Goal: Information Seeking & Learning: Learn about a topic

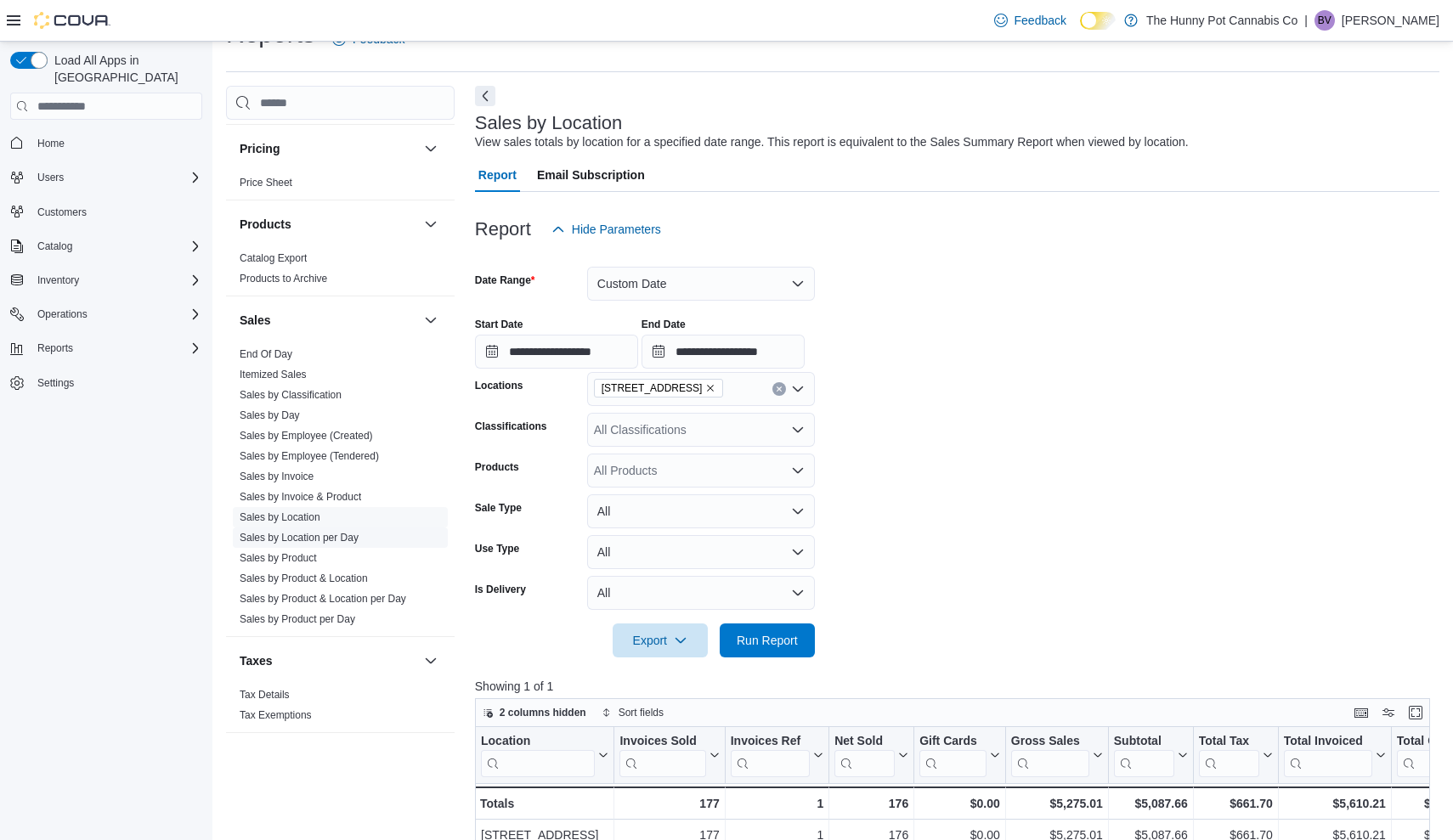
scroll to position [754, 0]
click at [60, 341] on span "Reports" at bounding box center [55, 348] width 36 height 14
click at [63, 307] on span "Operations" at bounding box center [62, 314] width 50 height 14
click at [65, 331] on span "Cash Management" at bounding box center [73, 338] width 86 height 14
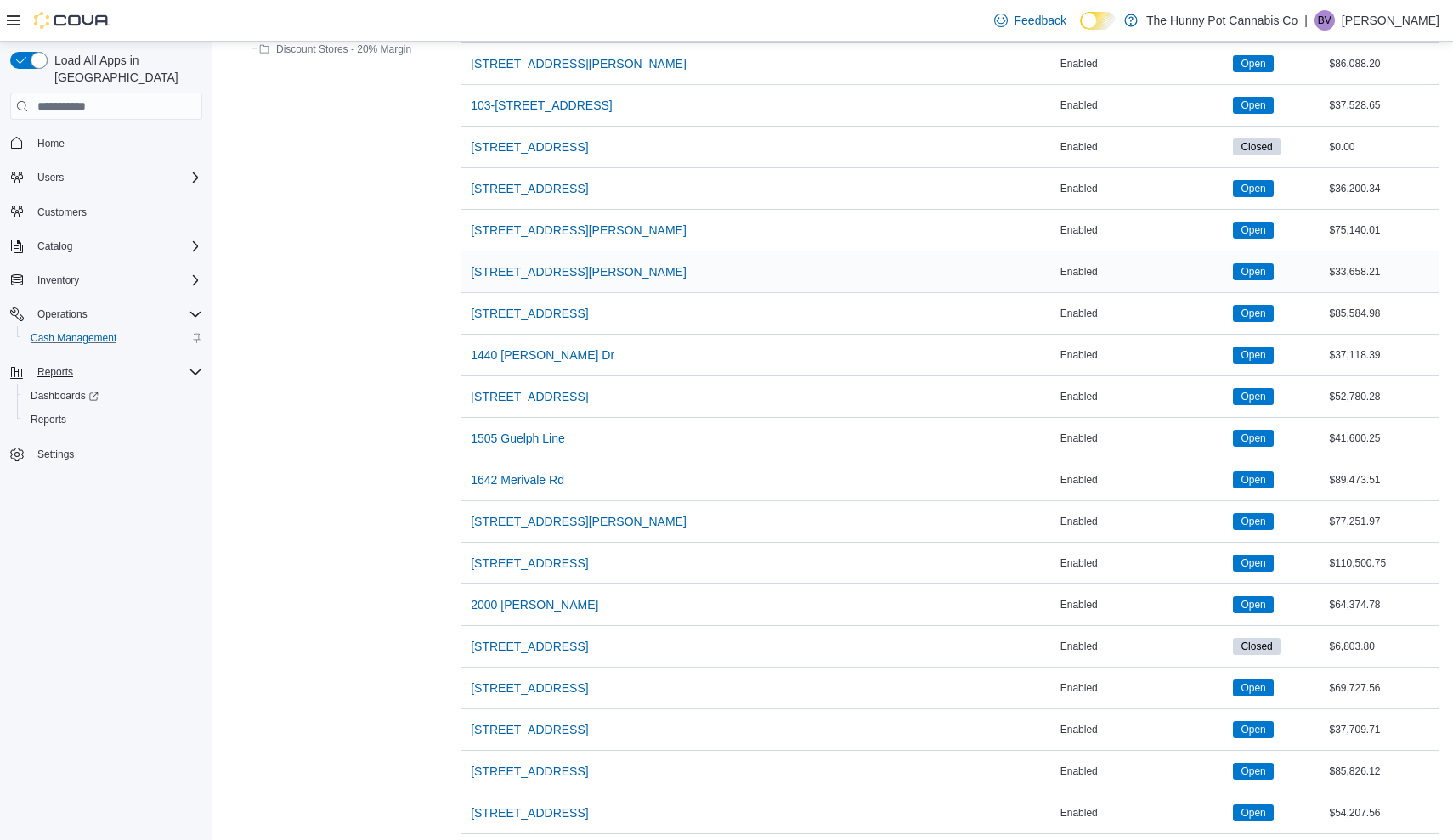
scroll to position [368, 0]
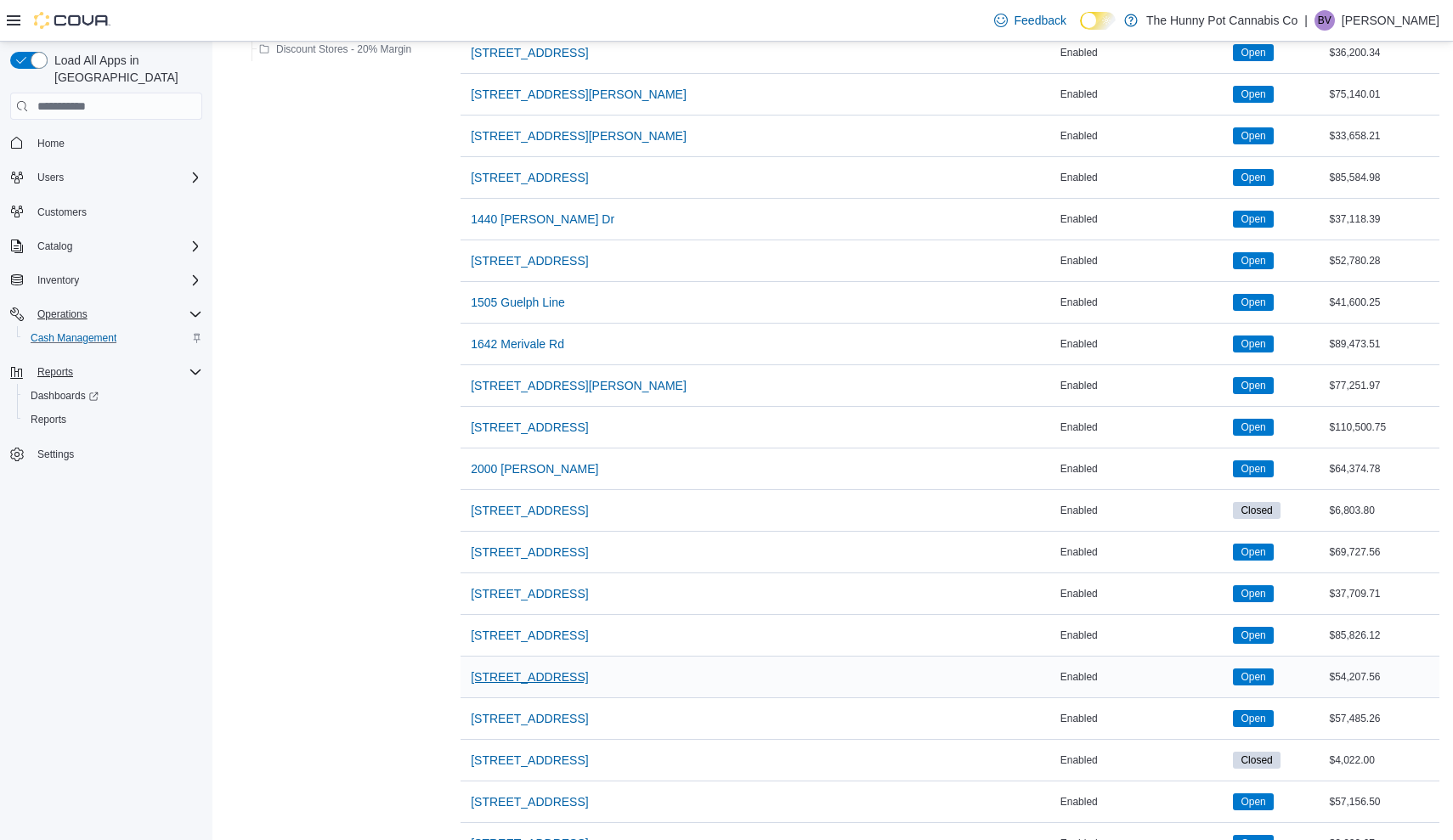
click at [536, 677] on span "[STREET_ADDRESS]" at bounding box center [529, 676] width 117 height 17
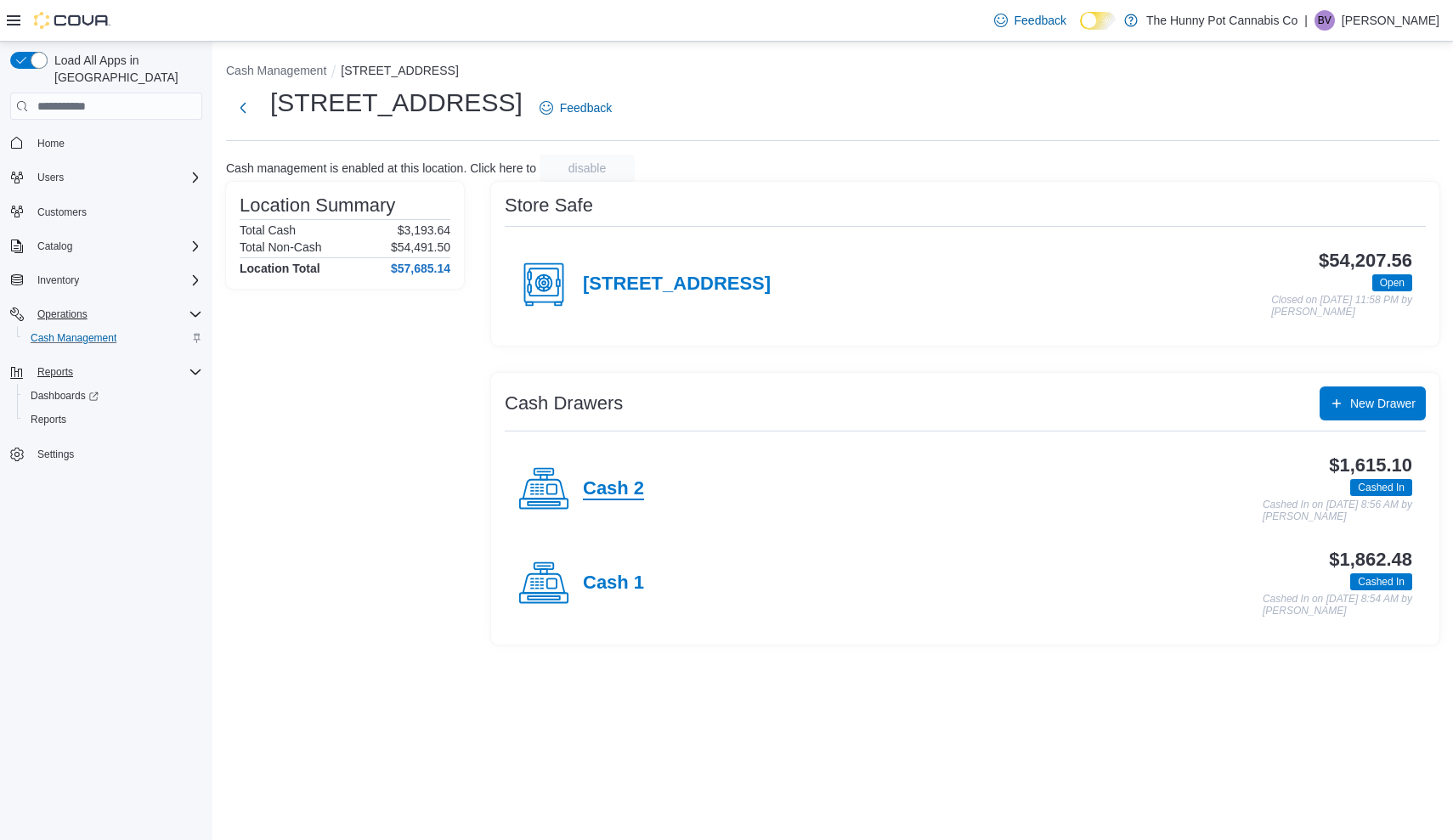
click at [620, 490] on h4 "Cash 2" at bounding box center [613, 489] width 61 height 22
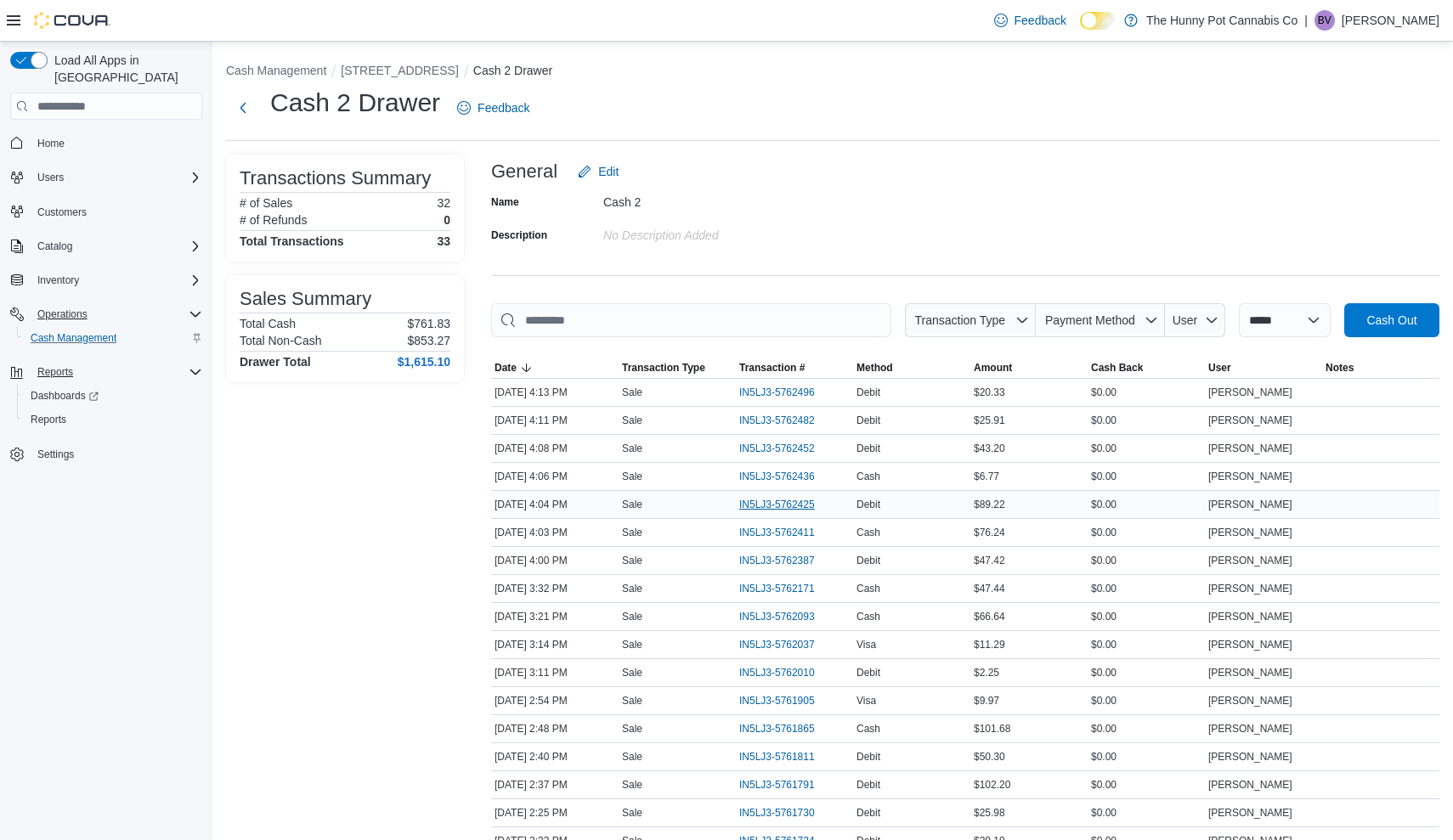
click at [767, 501] on span "IN5LJ3-5762425" at bounding box center [776, 504] width 76 height 14
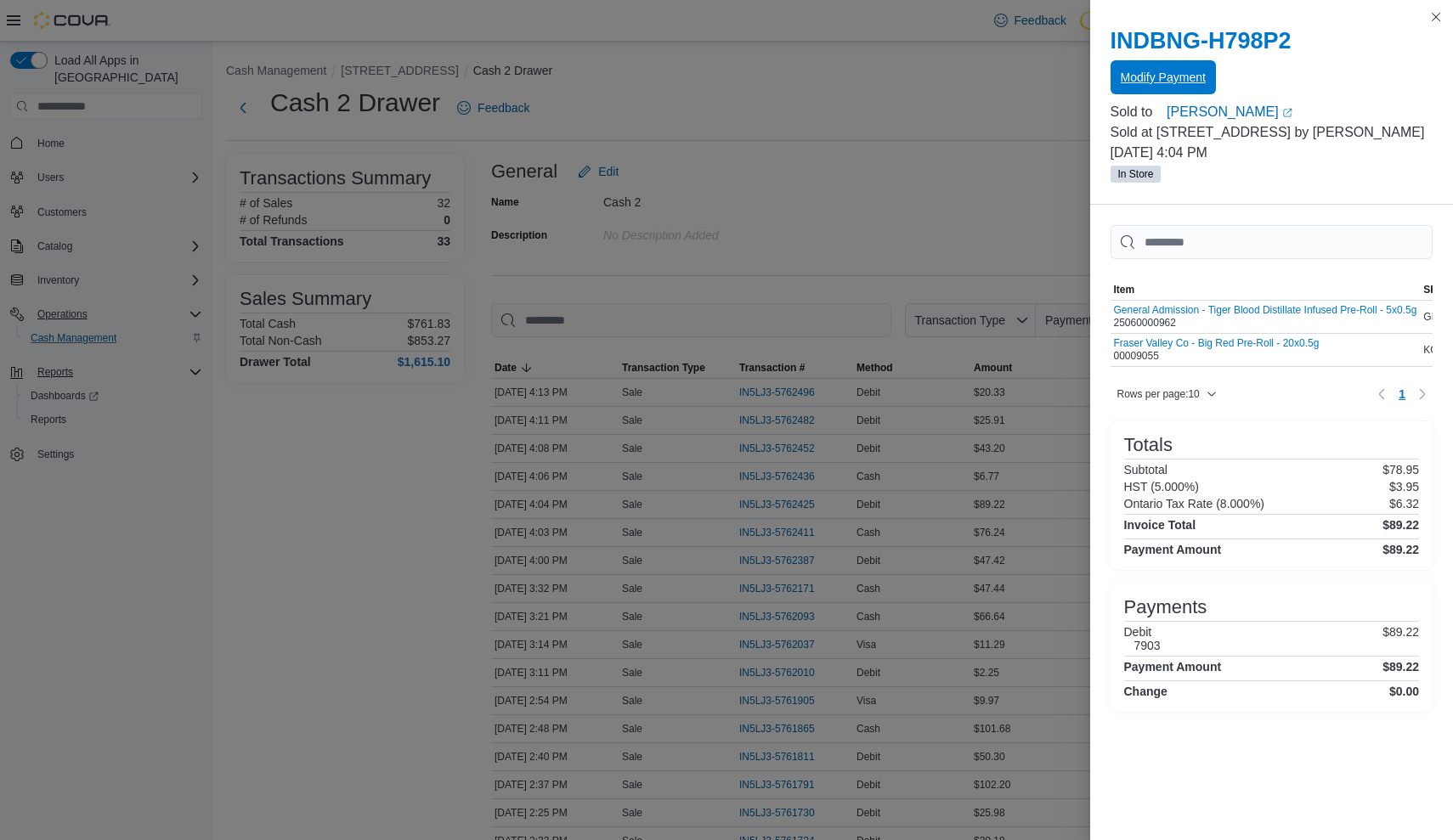
click at [1160, 83] on span "Modify Payment" at bounding box center [1163, 77] width 85 height 17
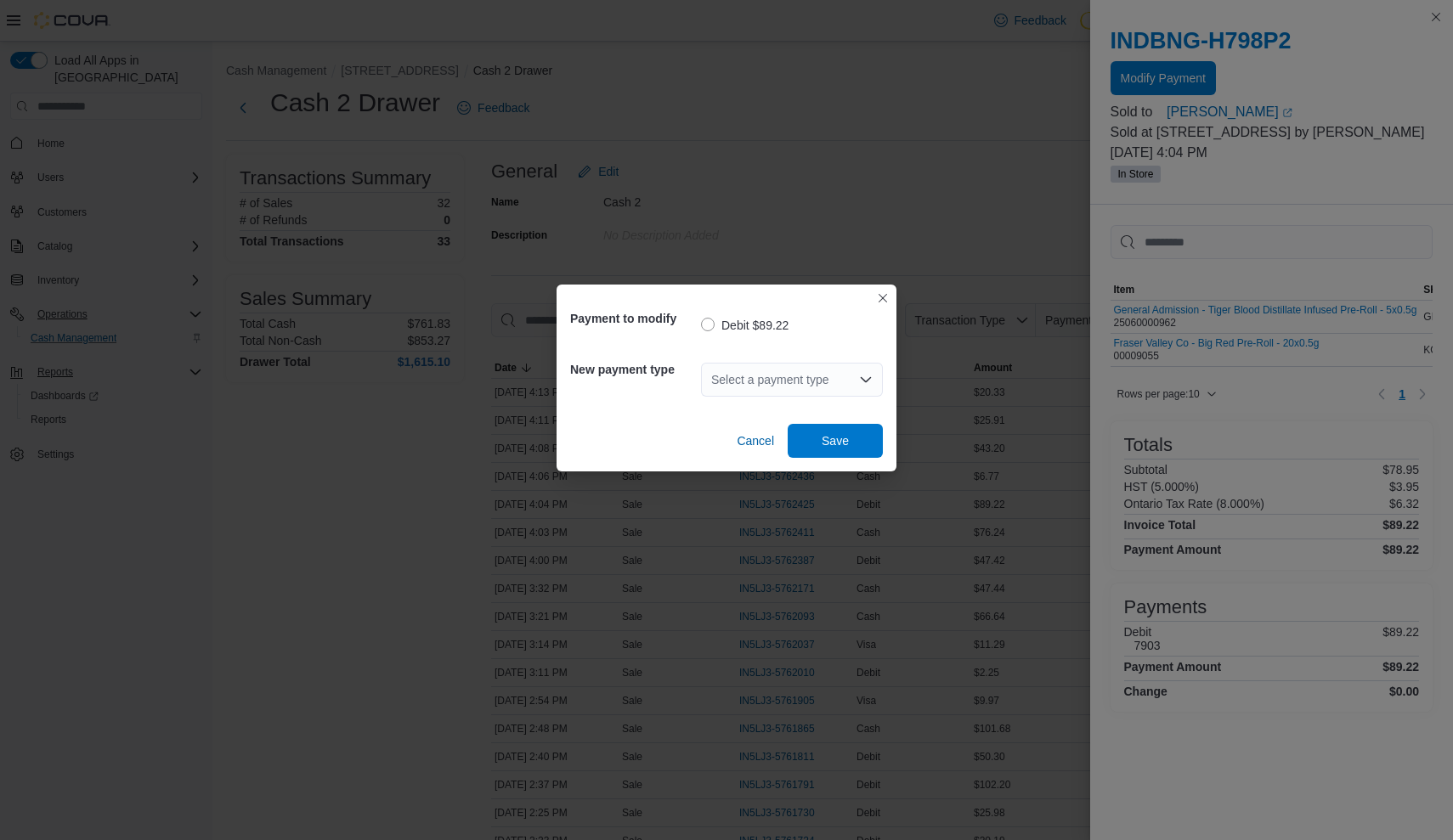
click at [851, 384] on div "Select a payment type" at bounding box center [792, 379] width 182 height 34
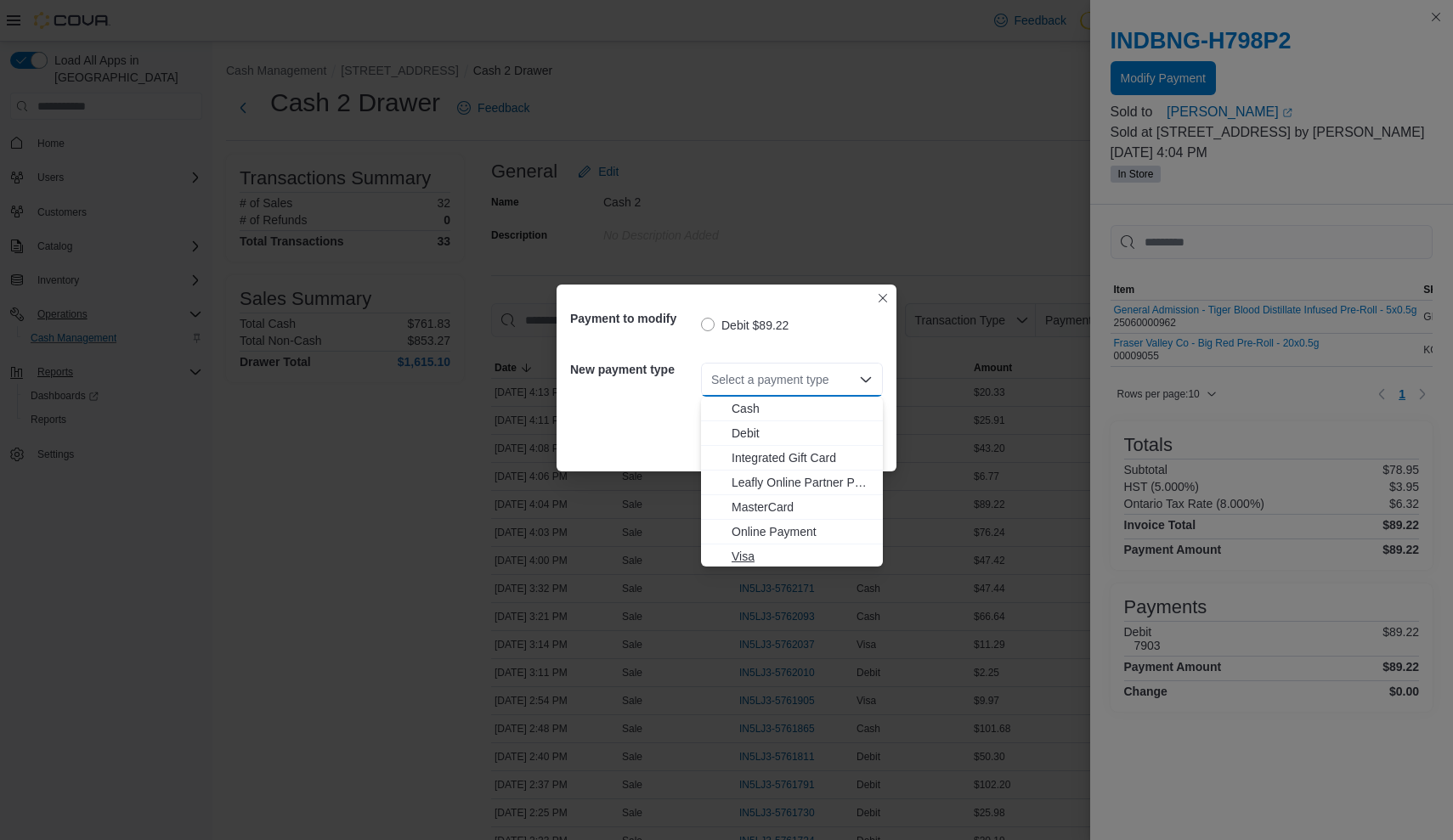
click at [771, 547] on button "Visa" at bounding box center [792, 556] width 182 height 25
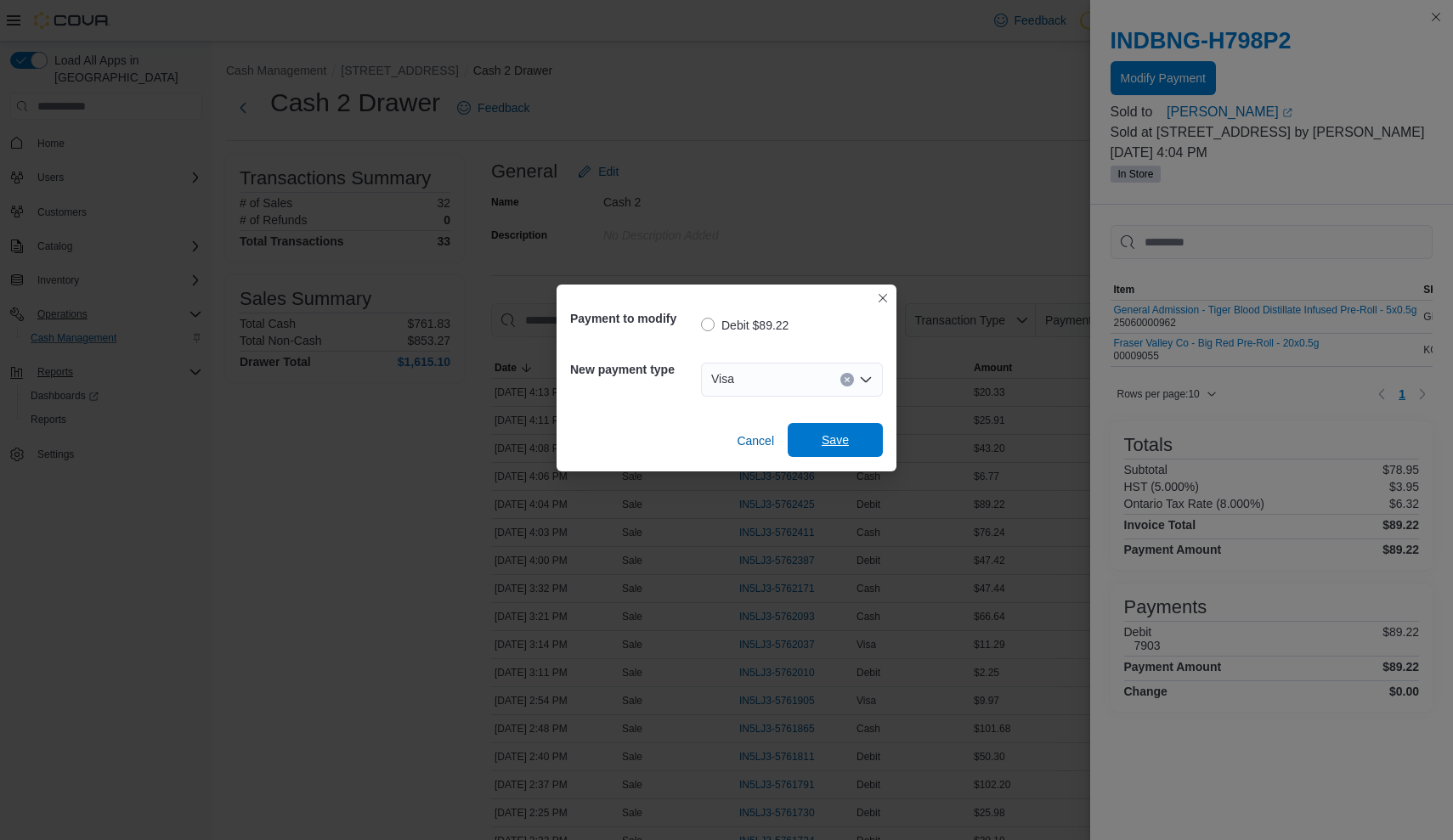
click at [823, 446] on span "Save" at bounding box center [835, 439] width 27 height 17
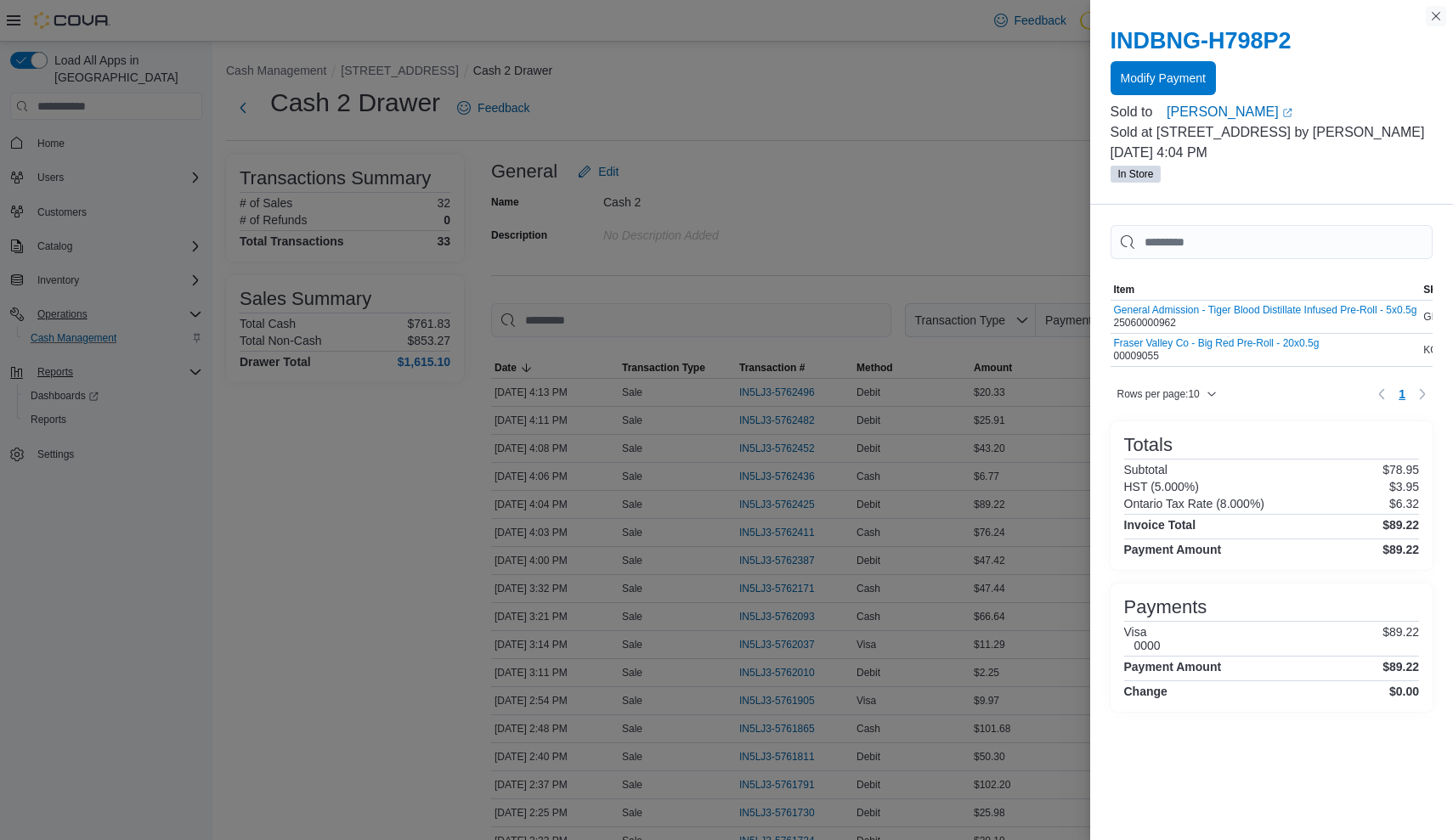
click at [1436, 20] on button "Close this dialog" at bounding box center [1436, 16] width 20 height 20
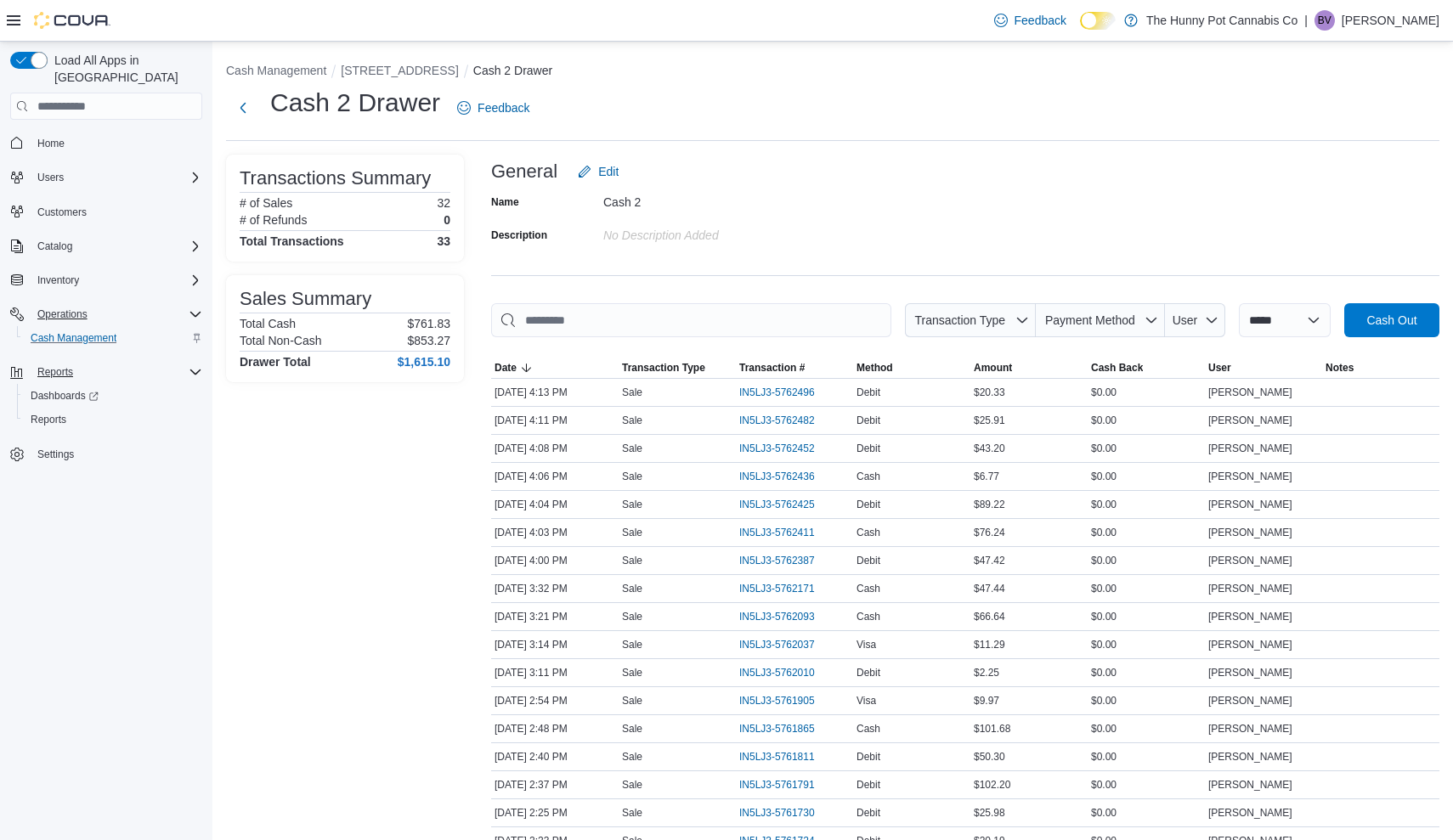
scroll to position [357, 0]
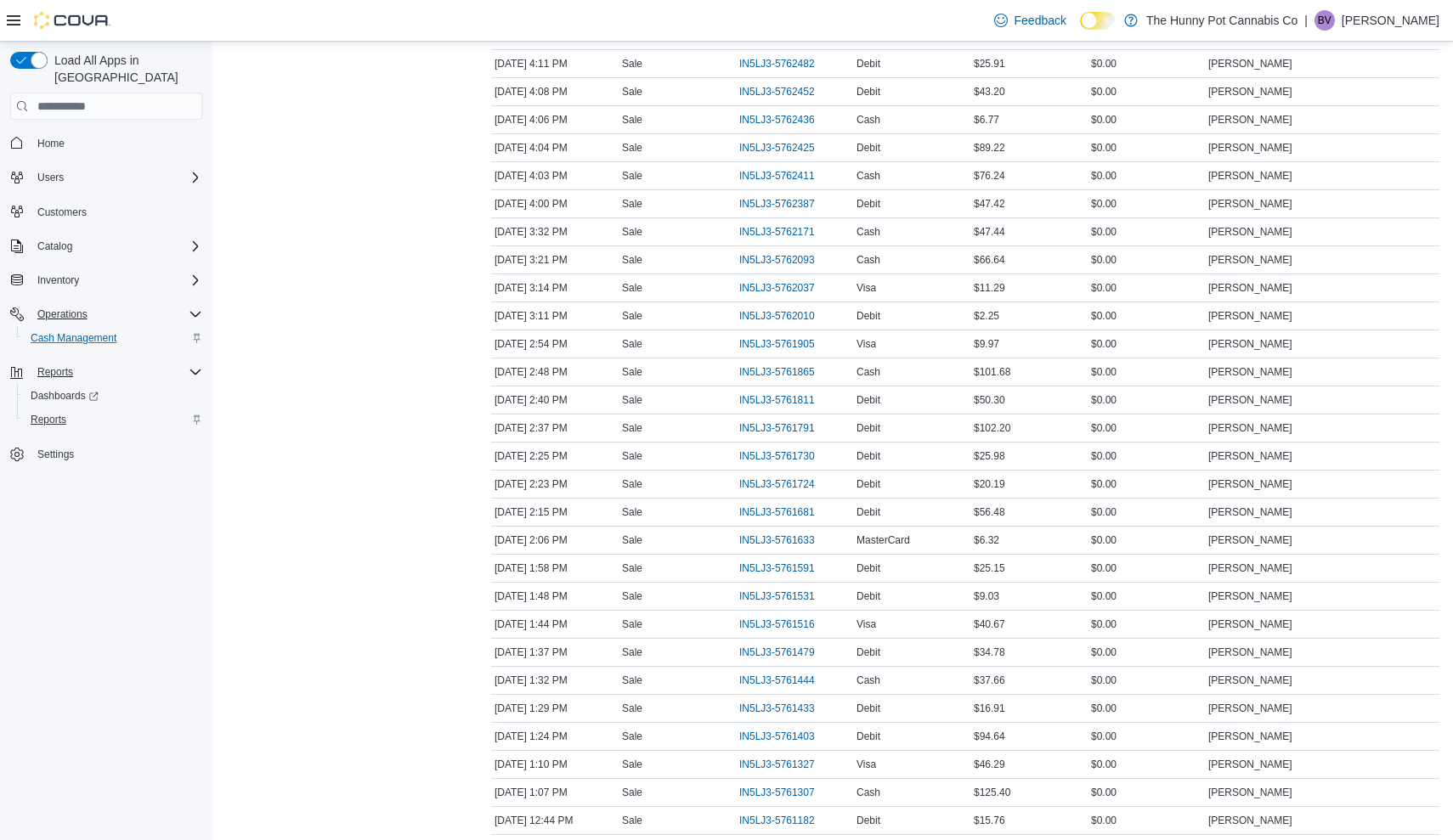
click at [58, 413] on span "Reports" at bounding box center [48, 419] width 36 height 14
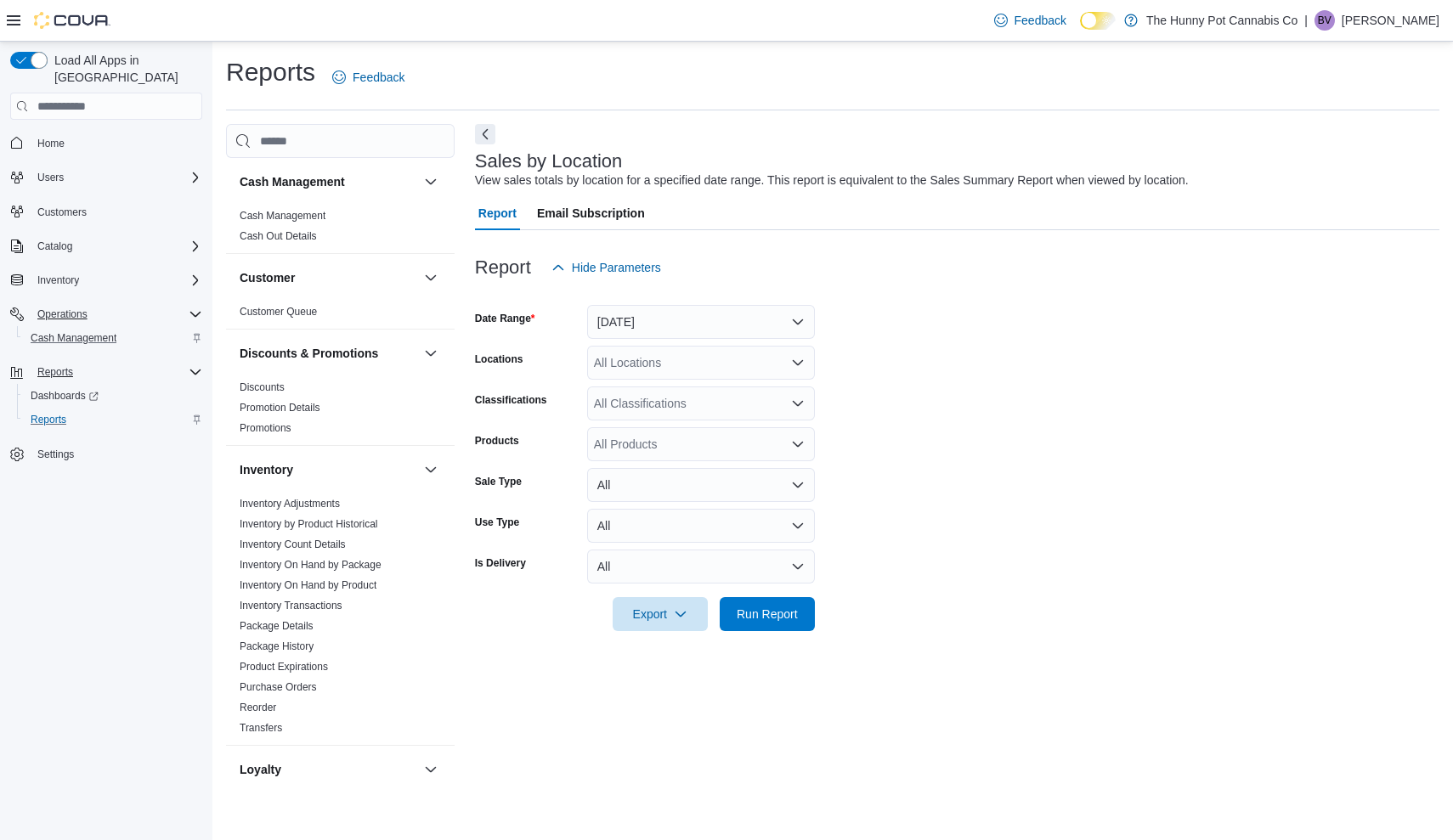
click at [630, 320] on button "[DATE]" at bounding box center [700, 321] width 228 height 34
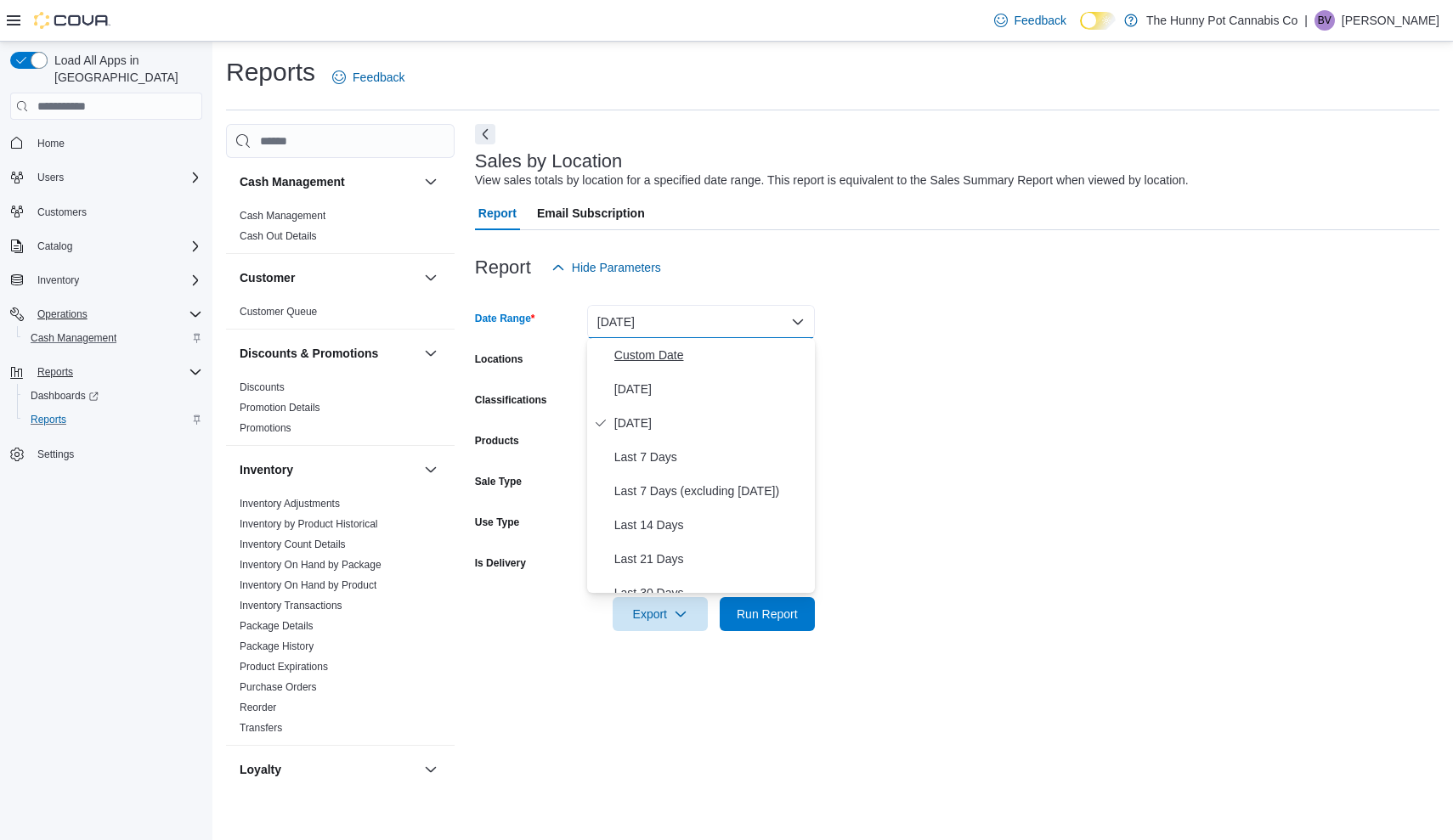
click at [638, 352] on span "Custom Date" at bounding box center [711, 355] width 194 height 20
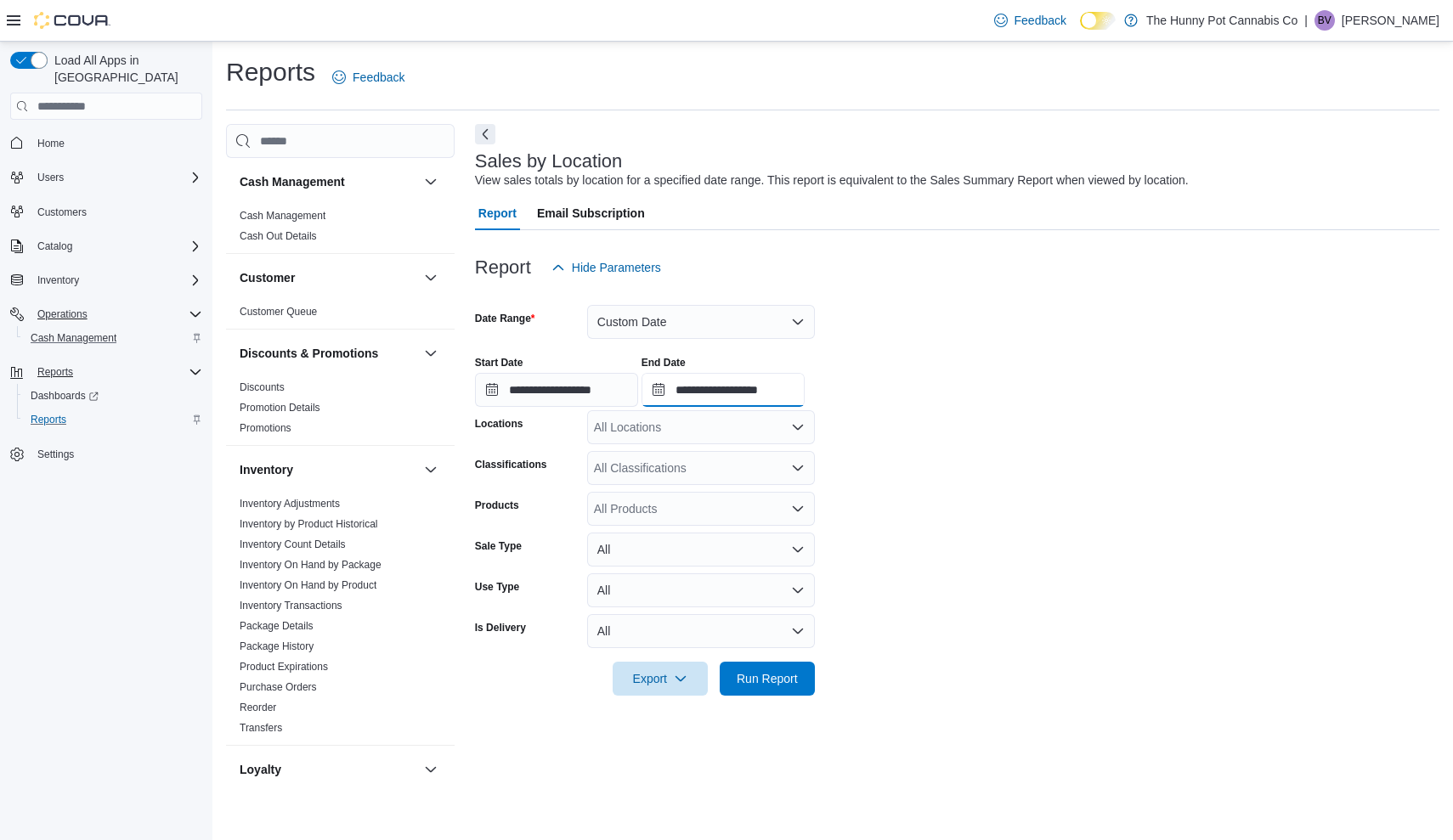
click at [805, 387] on input "**********" at bounding box center [723, 389] width 163 height 34
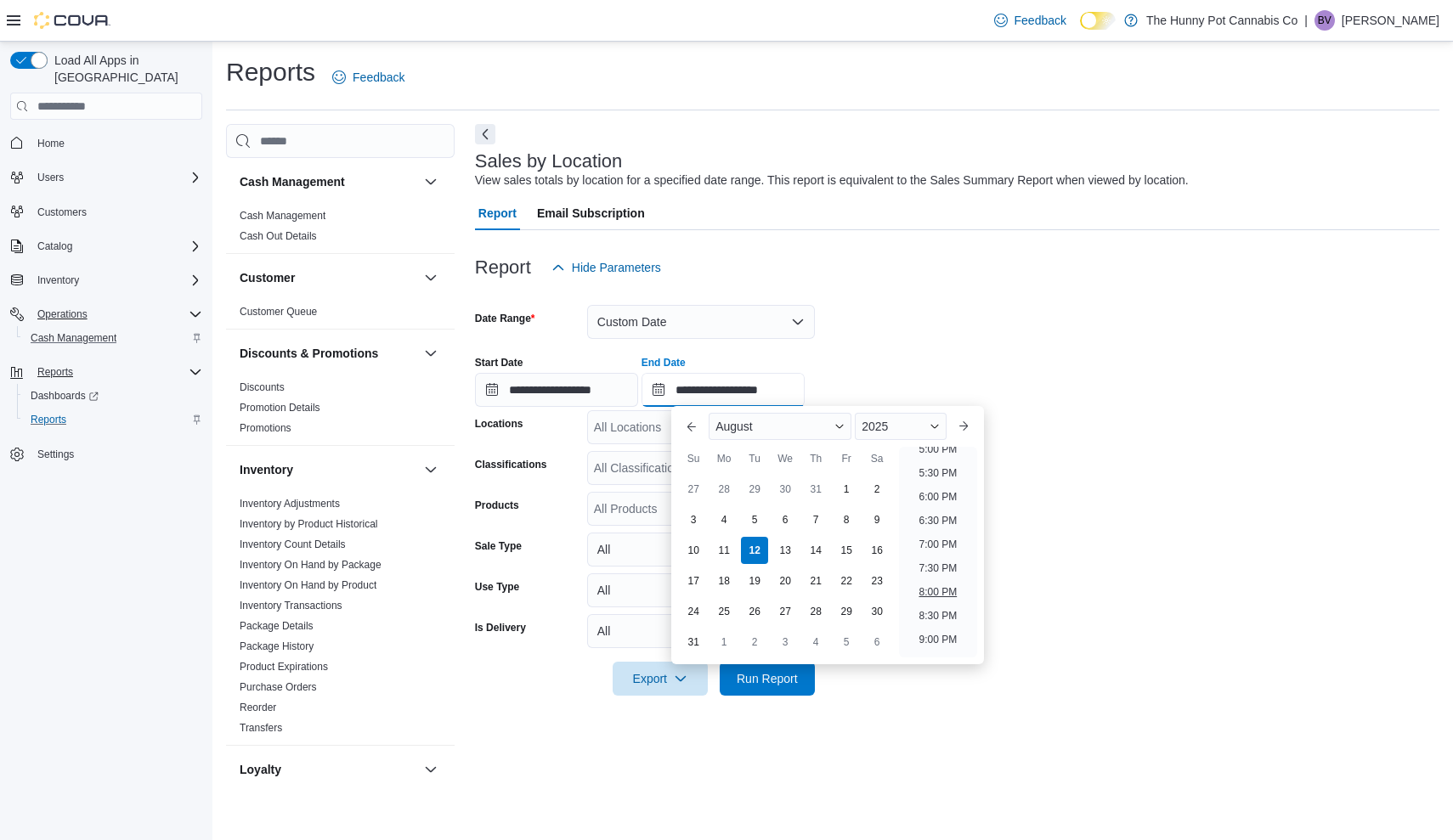
scroll to position [673, 0]
click at [947, 550] on li "4:00 PM" at bounding box center [938, 548] width 52 height 20
type input "**********"
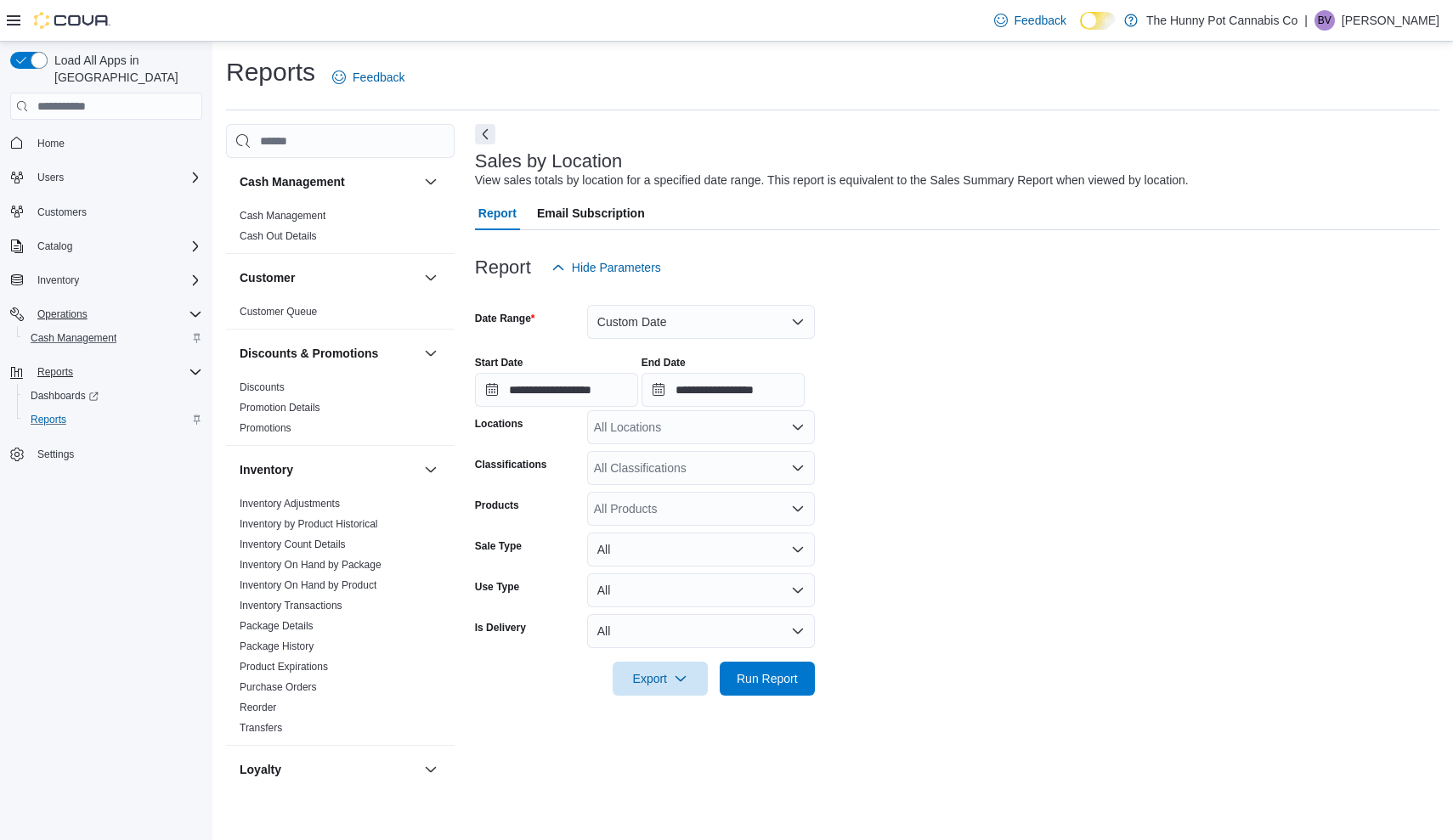
click at [651, 430] on div "All Locations" at bounding box center [700, 426] width 228 height 34
type input "****"
click at [665, 458] on span "[STREET_ADDRESS]" at bounding box center [682, 455] width 117 height 17
click at [1218, 382] on div "**********" at bounding box center [957, 374] width 964 height 65
click at [760, 669] on span "Run Report" at bounding box center [767, 677] width 75 height 34
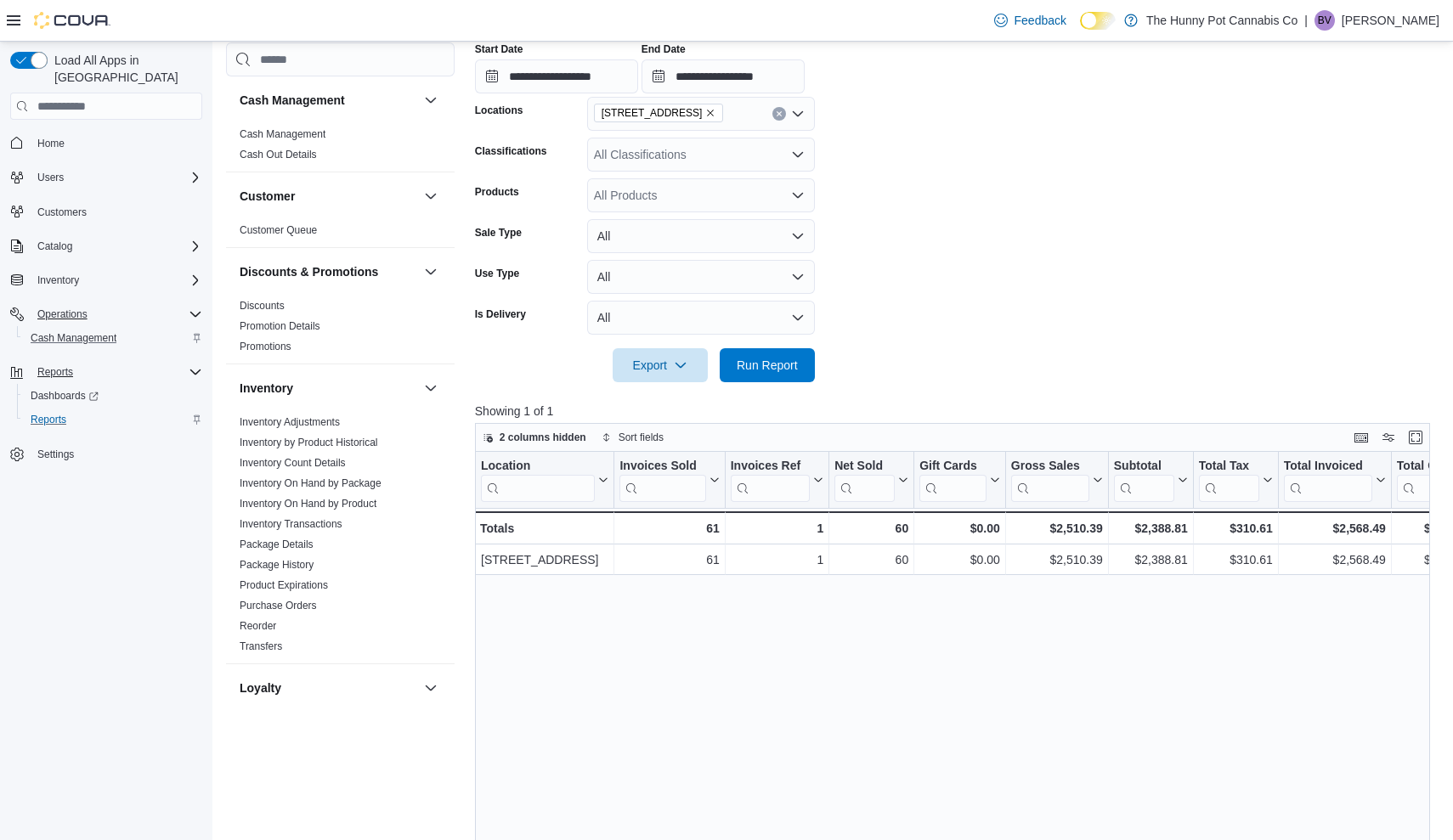
scroll to position [314, 0]
click at [558, 432] on span "2 columns hidden" at bounding box center [543, 436] width 87 height 14
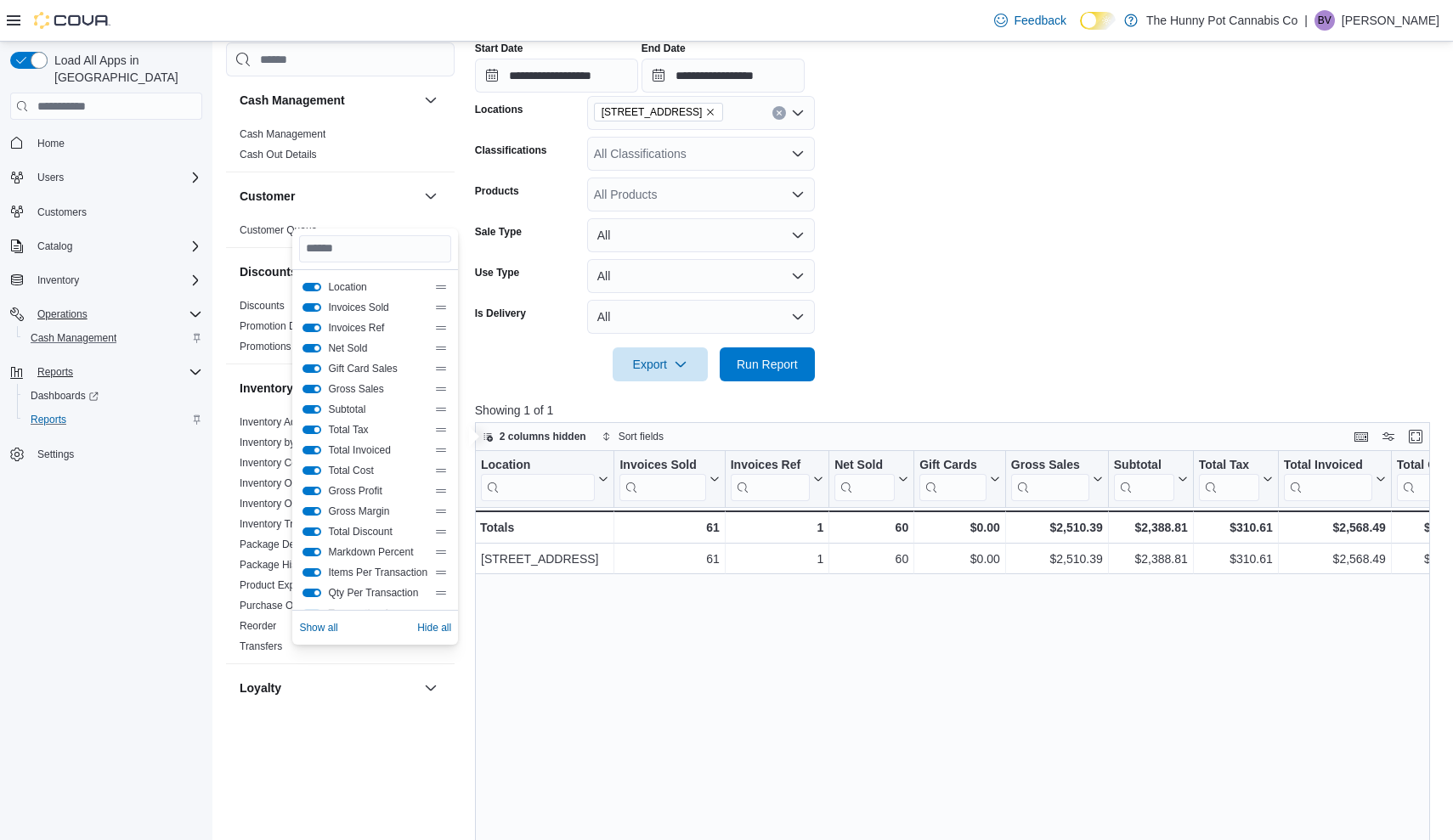
click at [317, 433] on button "Total Tax" at bounding box center [311, 429] width 18 height 8
click at [324, 369] on div "Gift Card Sales" at bounding box center [374, 368] width 146 height 14
click at [316, 369] on button "Gift Card Sales" at bounding box center [311, 368] width 18 height 8
click at [323, 328] on div "Invoices Ref" at bounding box center [374, 328] width 146 height 14
click at [317, 327] on button "Invoices Ref" at bounding box center [311, 328] width 18 height 8
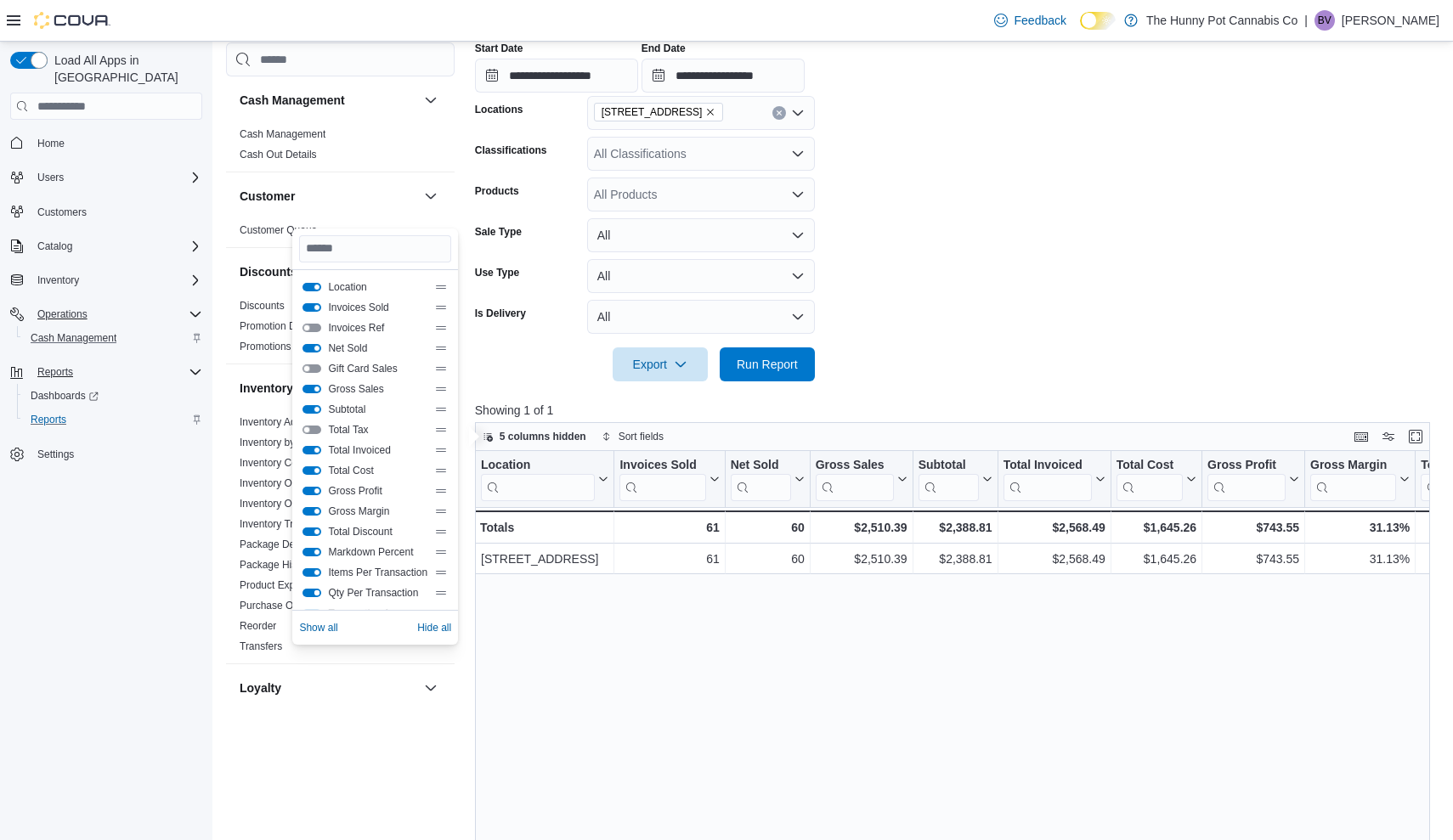
click at [317, 595] on button "Qty Per Transaction" at bounding box center [311, 592] width 18 height 8
click at [316, 555] on button "Markdown Percent" at bounding box center [311, 551] width 18 height 8
click at [320, 531] on button "Total Discount" at bounding box center [311, 531] width 18 height 8
click at [322, 512] on div "Gross Margin" at bounding box center [374, 511] width 146 height 14
click at [314, 512] on button "Gross Margin" at bounding box center [311, 511] width 18 height 8
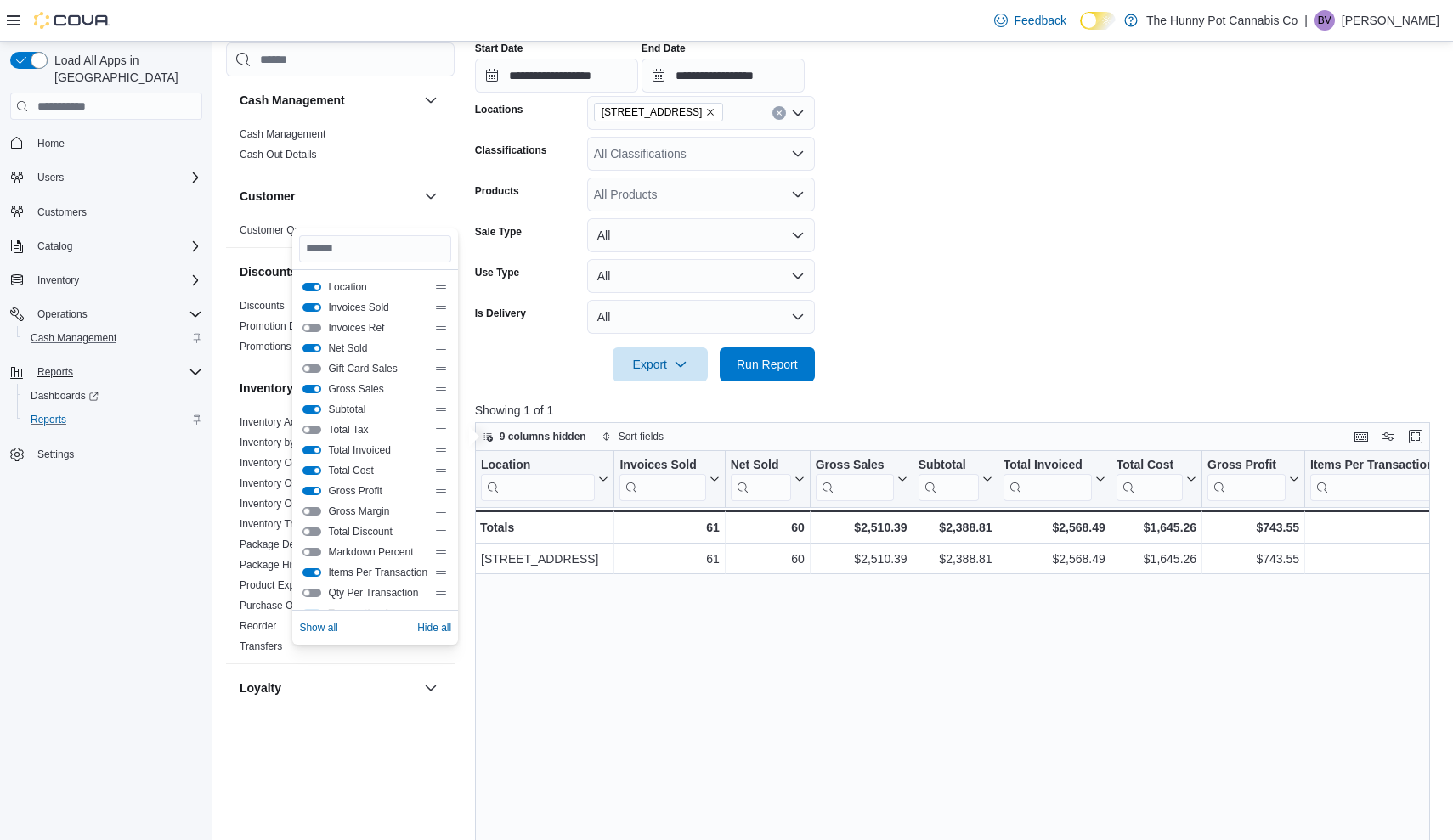
click at [320, 490] on button "Gross Profit" at bounding box center [311, 490] width 18 height 8
click at [318, 468] on button "Total Cost" at bounding box center [311, 469] width 18 height 8
click at [319, 448] on button "Total Invoiced" at bounding box center [311, 449] width 18 height 8
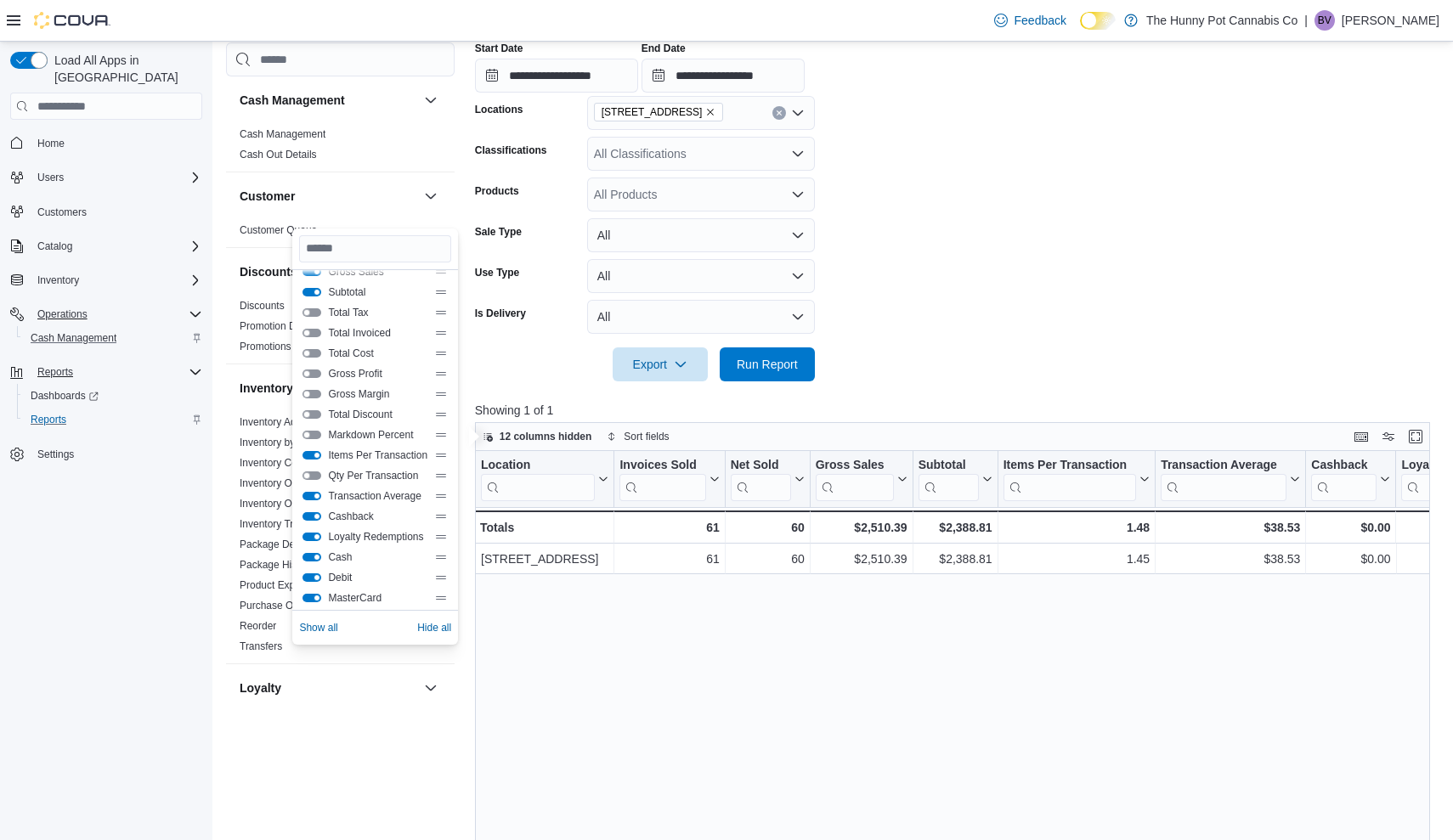
scroll to position [128, 0]
click at [316, 503] on button "Cashback" at bounding box center [311, 504] width 18 height 8
click at [320, 527] on button "Loyalty Redemptions" at bounding box center [311, 525] width 18 height 8
click at [319, 547] on button "Cash" at bounding box center [311, 545] width 18 height 8
click at [318, 567] on button "Debit" at bounding box center [311, 565] width 18 height 8
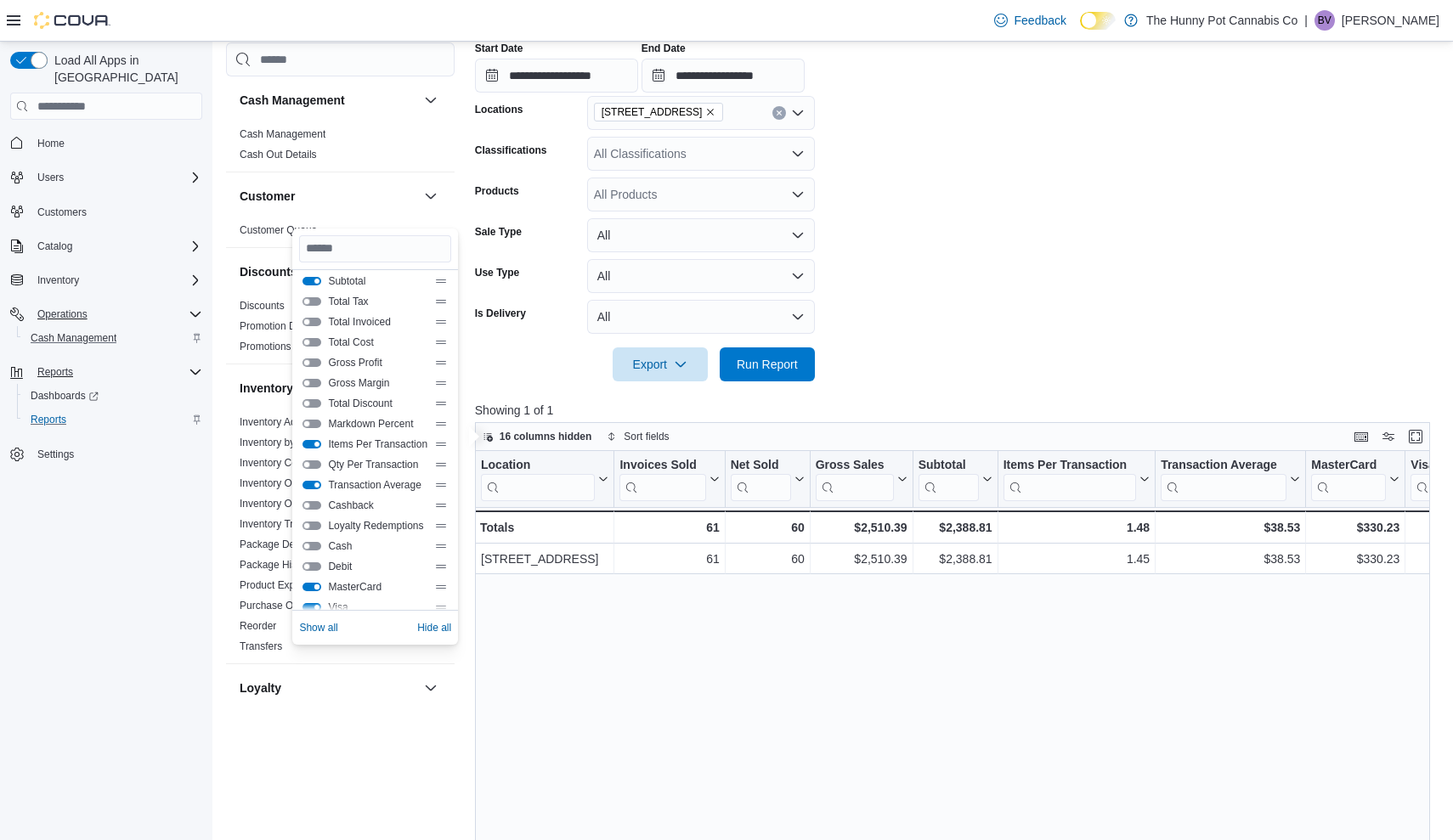
click at [318, 585] on button "MasterCard" at bounding box center [311, 587] width 18 height 8
click at [315, 560] on button "Visa" at bounding box center [311, 562] width 18 height 8
click at [318, 583] on button "HST" at bounding box center [311, 582] width 18 height 8
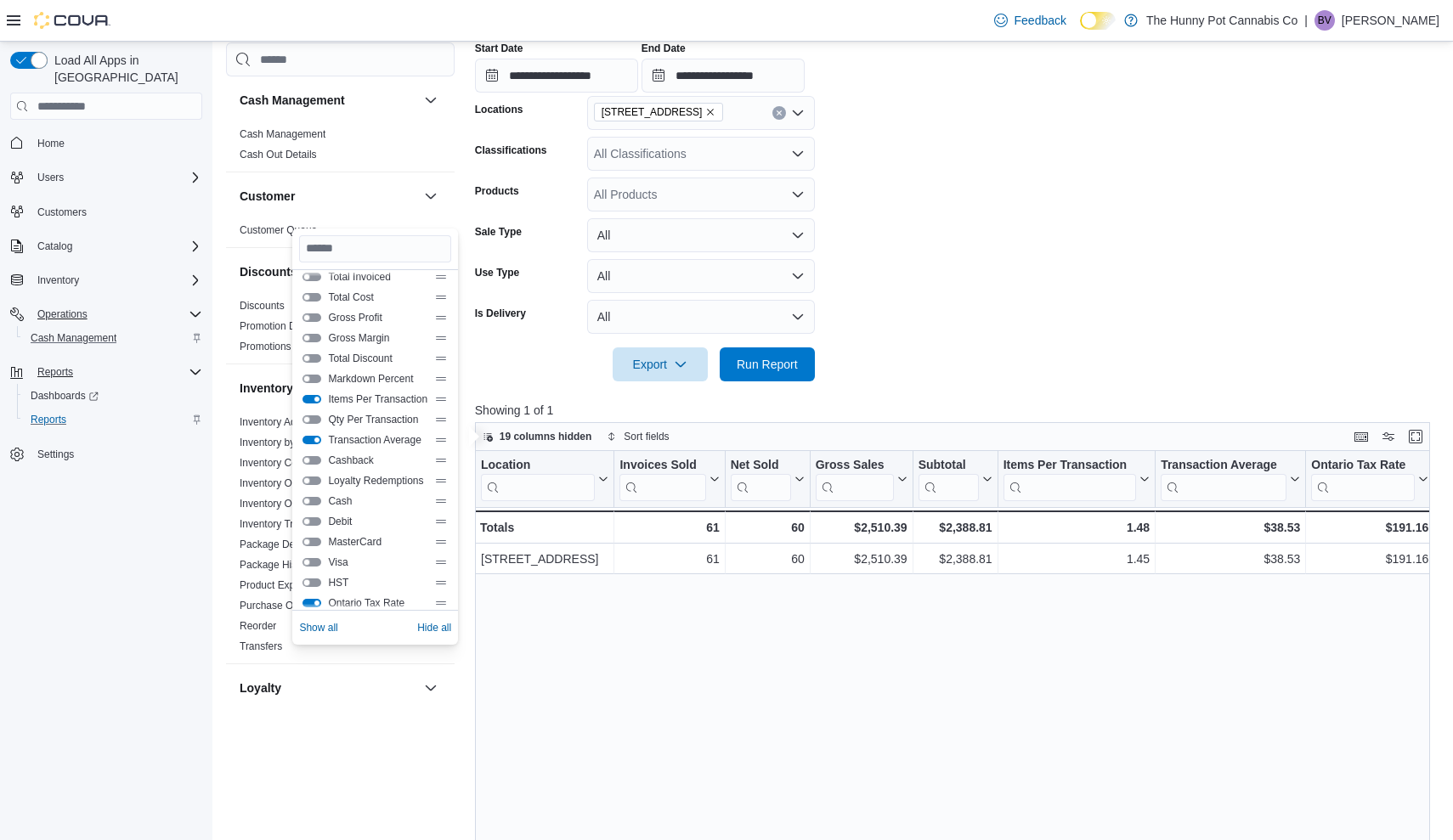
scroll to position [202, 0]
click at [318, 584] on div "Tips" at bounding box center [375, 594] width 152 height 20
click at [316, 576] on button "Ontario Tax Rate" at bounding box center [311, 574] width 18 height 8
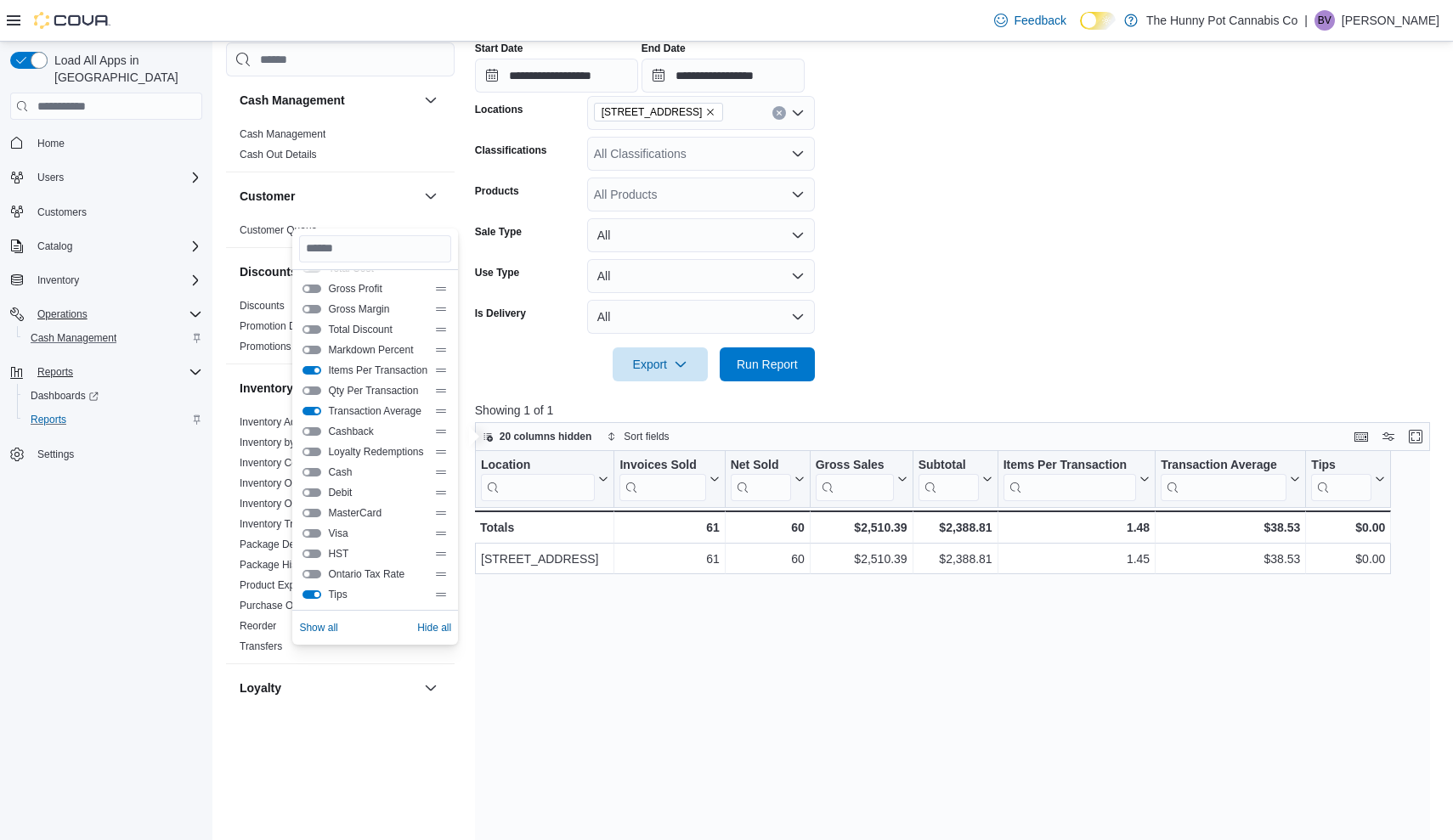
click at [317, 597] on button "Tips" at bounding box center [311, 594] width 18 height 8
click at [1096, 276] on form "**********" at bounding box center [957, 176] width 964 height 411
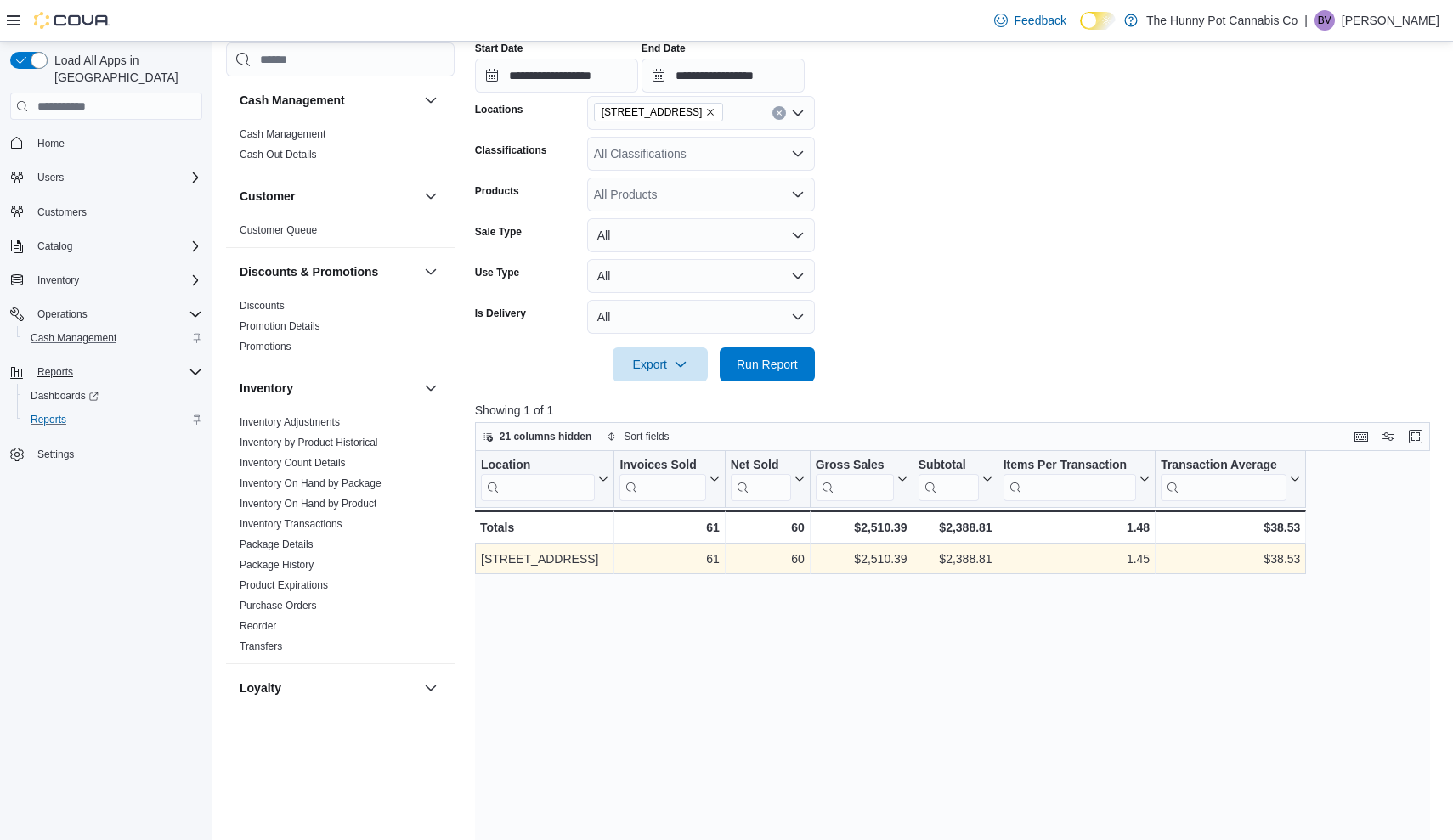
scroll to position [309, 0]
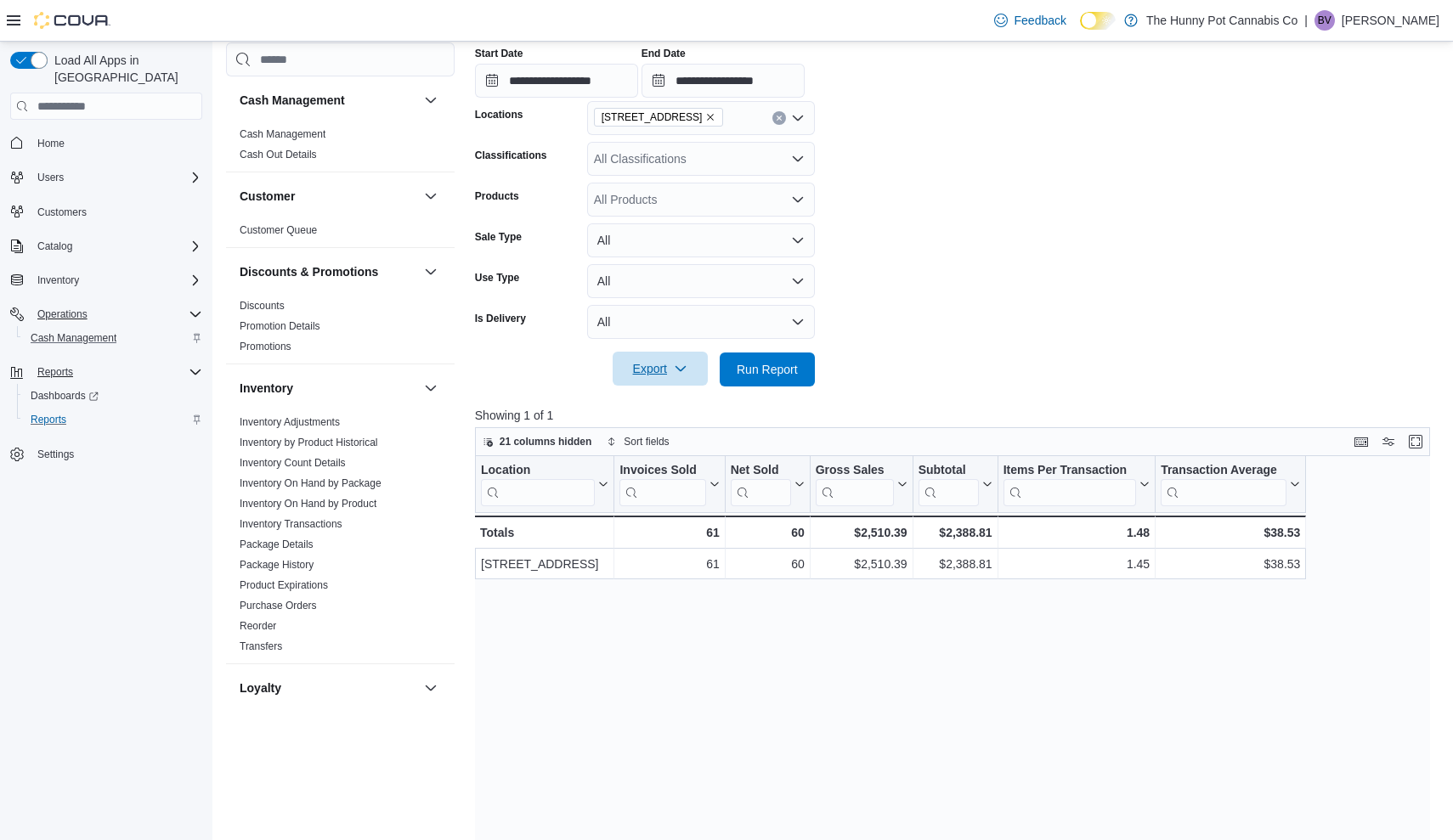
click at [685, 365] on icon "button" at bounding box center [680, 368] width 14 height 14
click at [1165, 257] on form "**********" at bounding box center [957, 180] width 964 height 411
click at [567, 446] on span "21 columns hidden" at bounding box center [546, 441] width 92 height 14
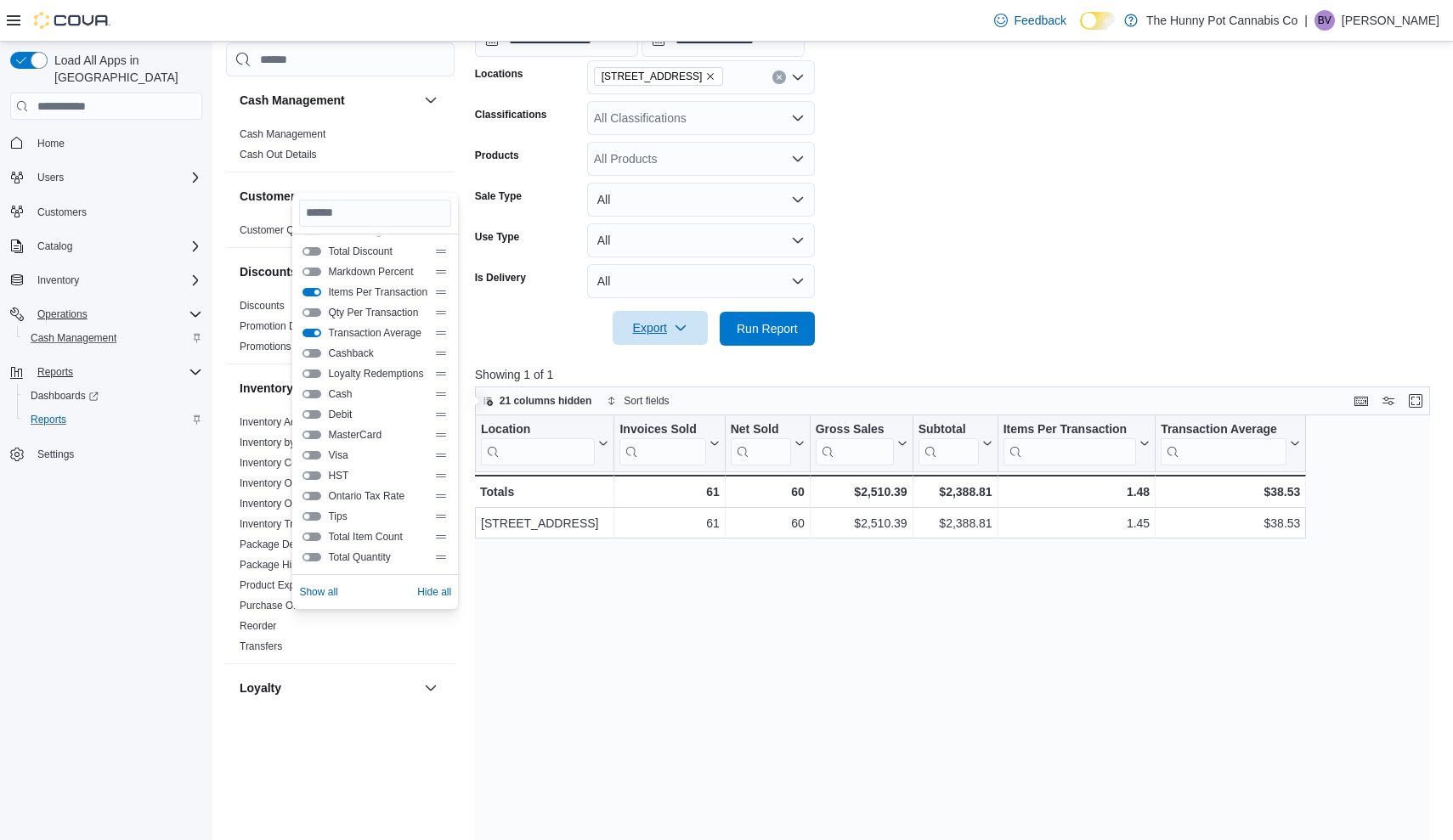
scroll to position [360, 0]
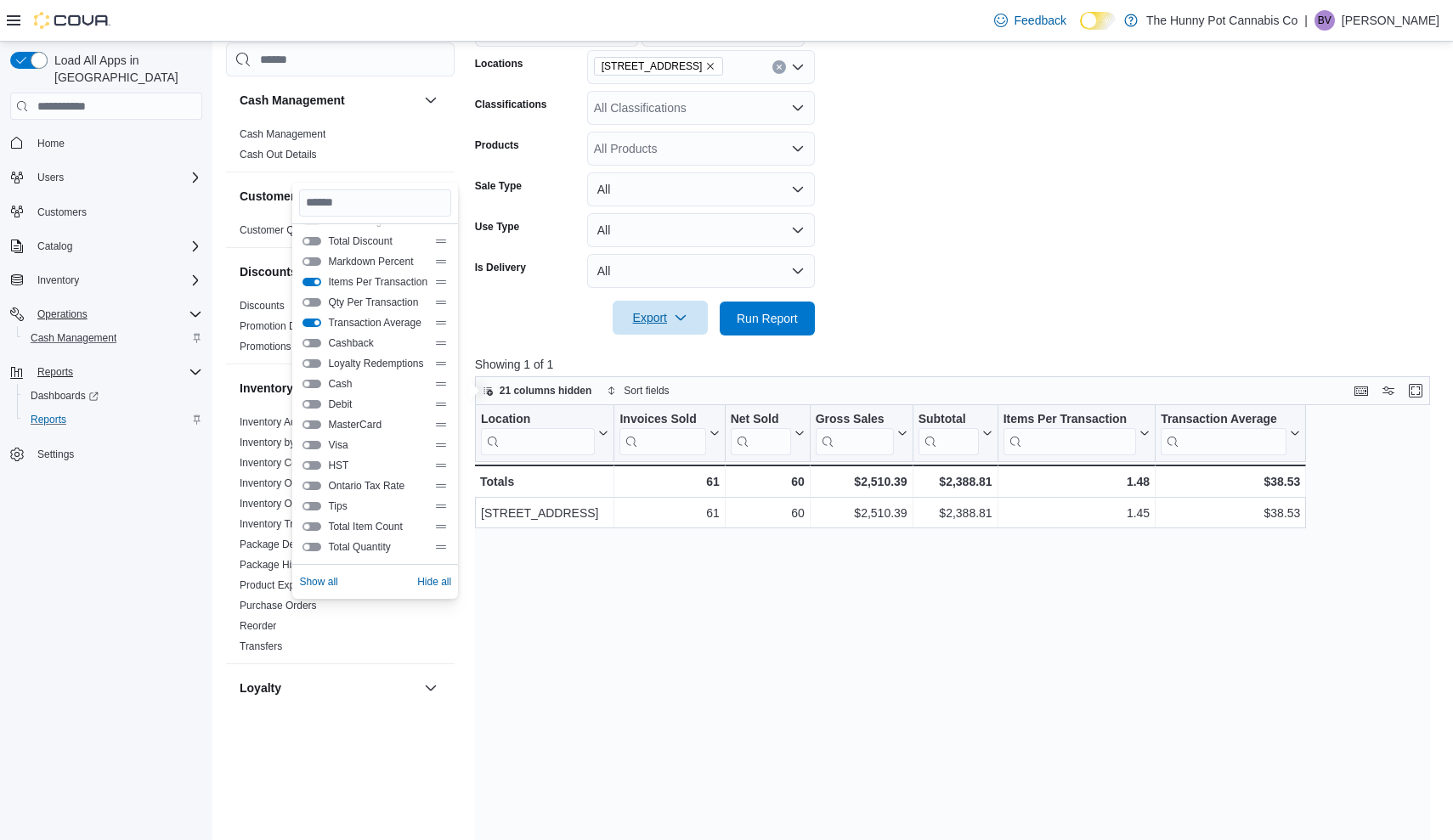
click at [312, 549] on button "Total Quantity" at bounding box center [311, 546] width 18 height 8
click at [308, 526] on button "Total Item Count" at bounding box center [311, 526] width 18 height 8
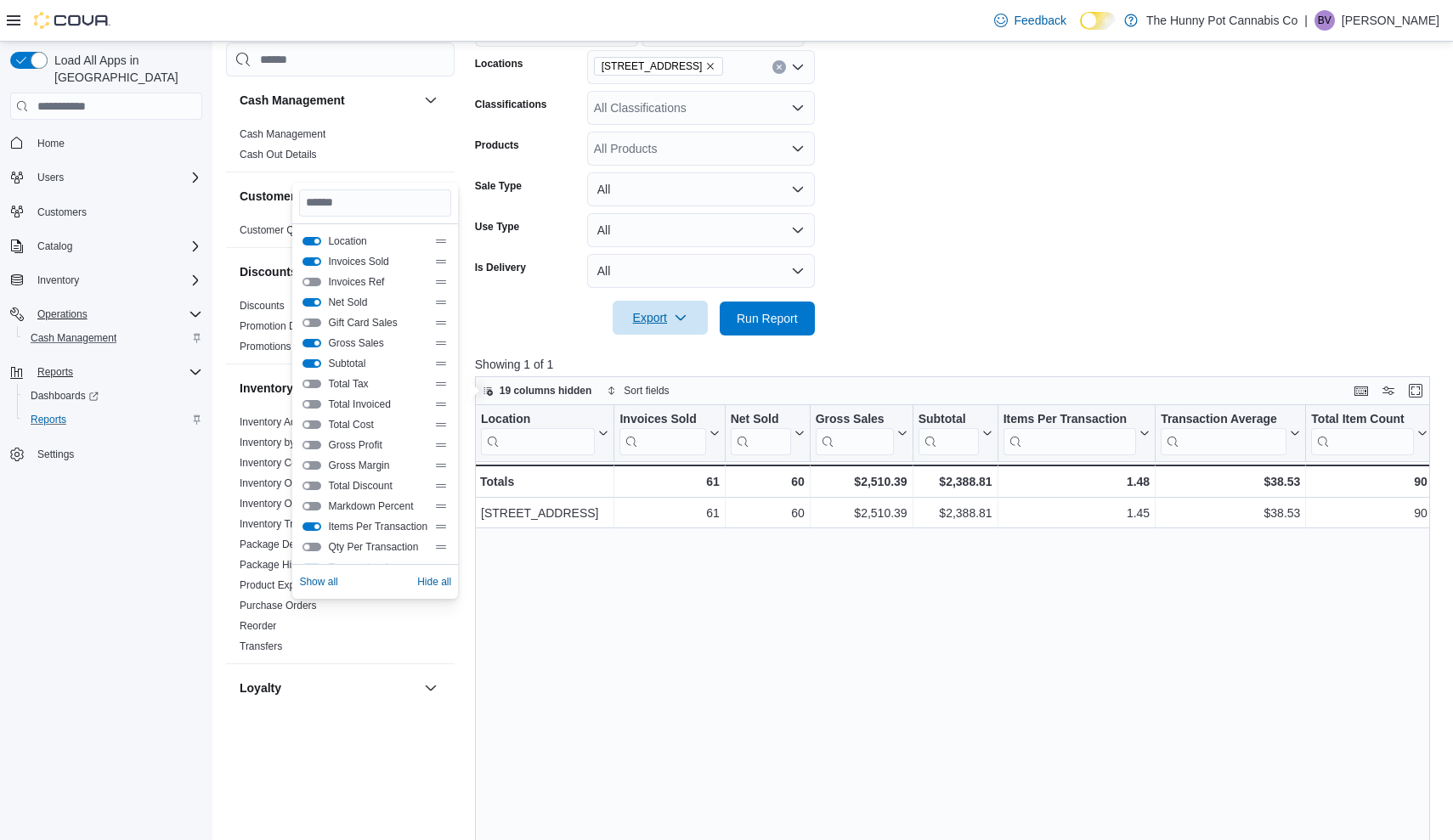
scroll to position [0, 0]
click at [1046, 206] on form "**********" at bounding box center [957, 129] width 964 height 411
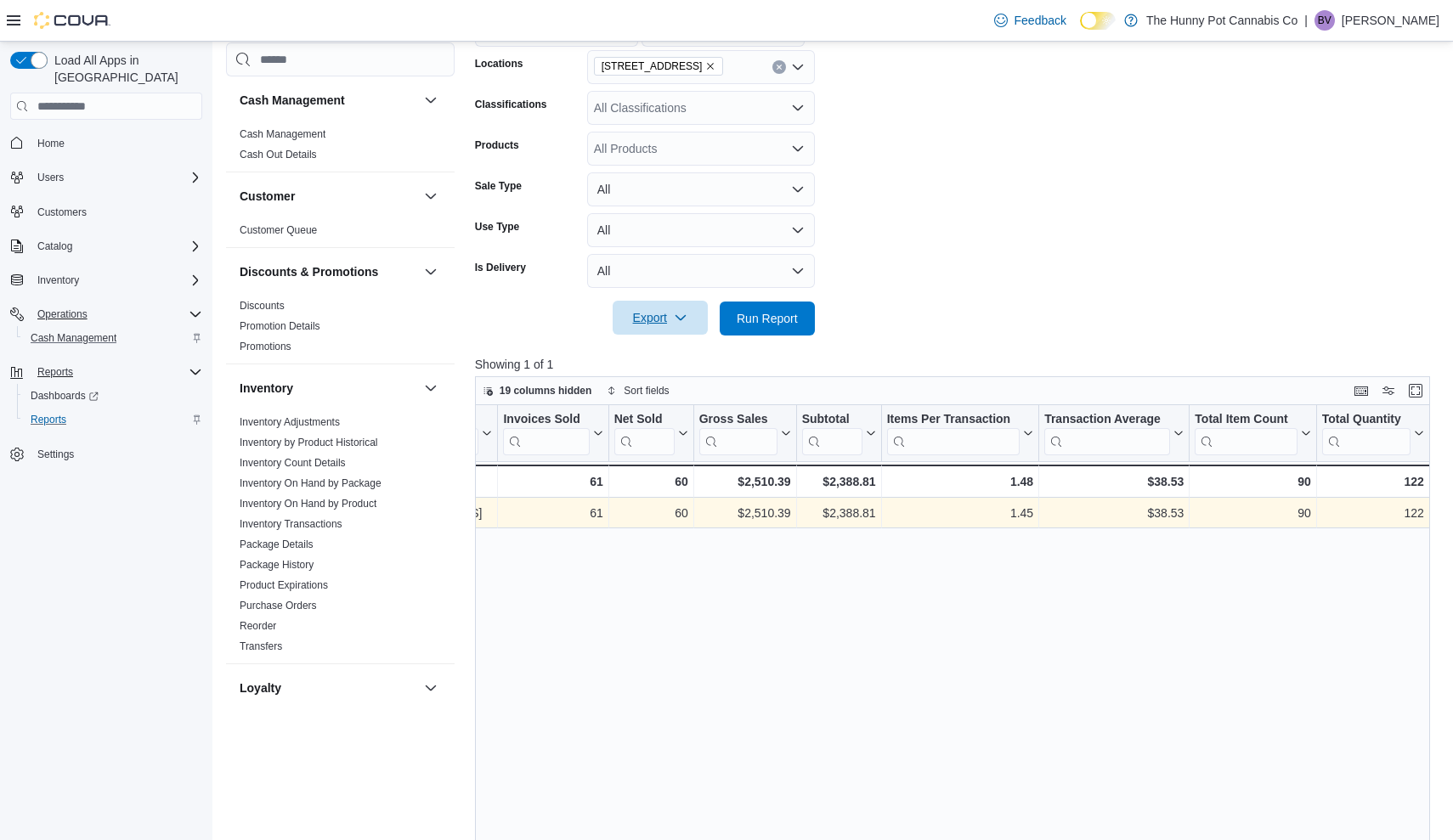
scroll to position [0, 116]
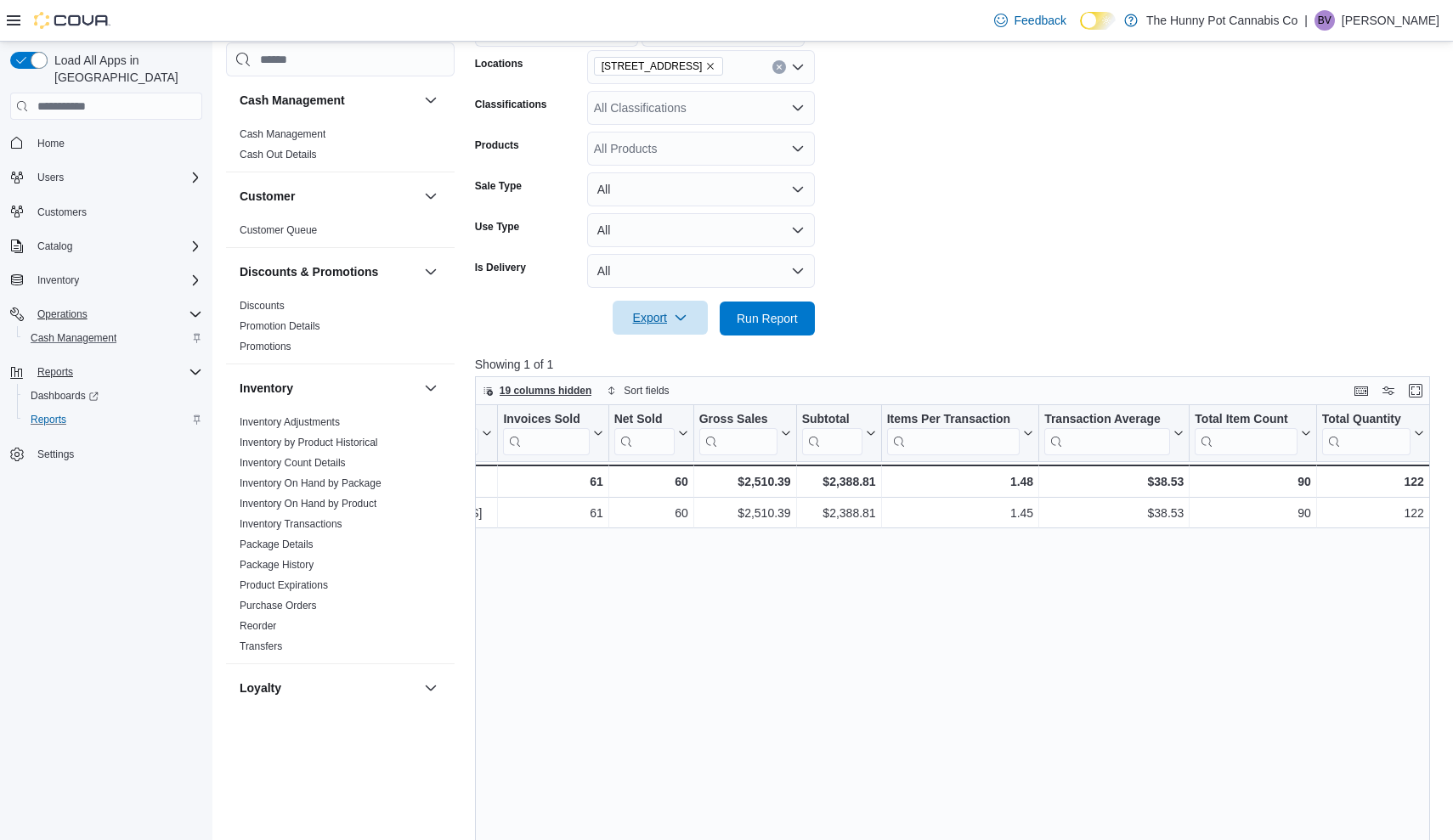
click at [520, 387] on span "19 columns hidden" at bounding box center [546, 390] width 92 height 14
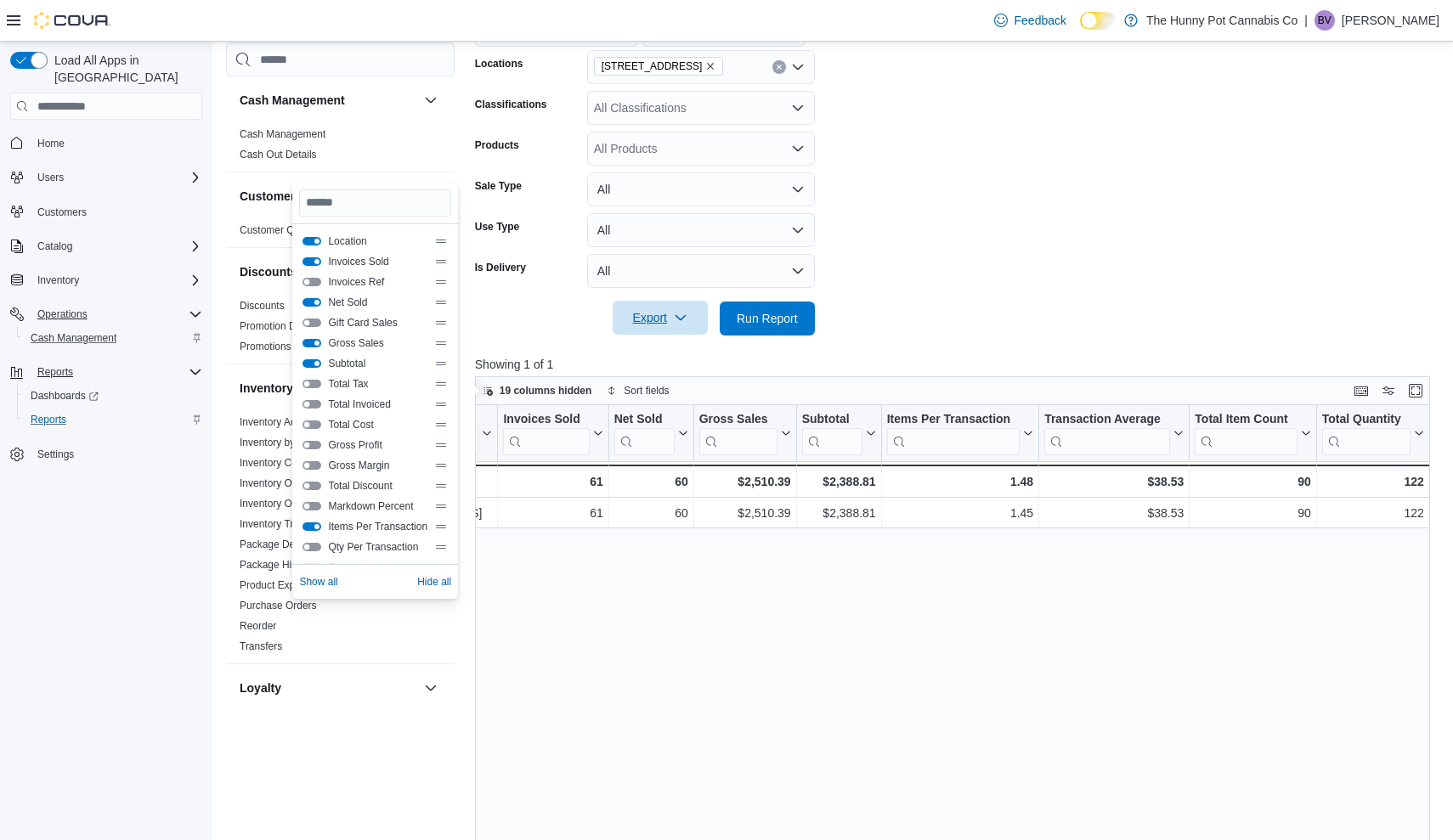
click at [694, 625] on div "Location Click to view column header actions Invoices Sold Click to view column…" at bounding box center [952, 727] width 955 height 642
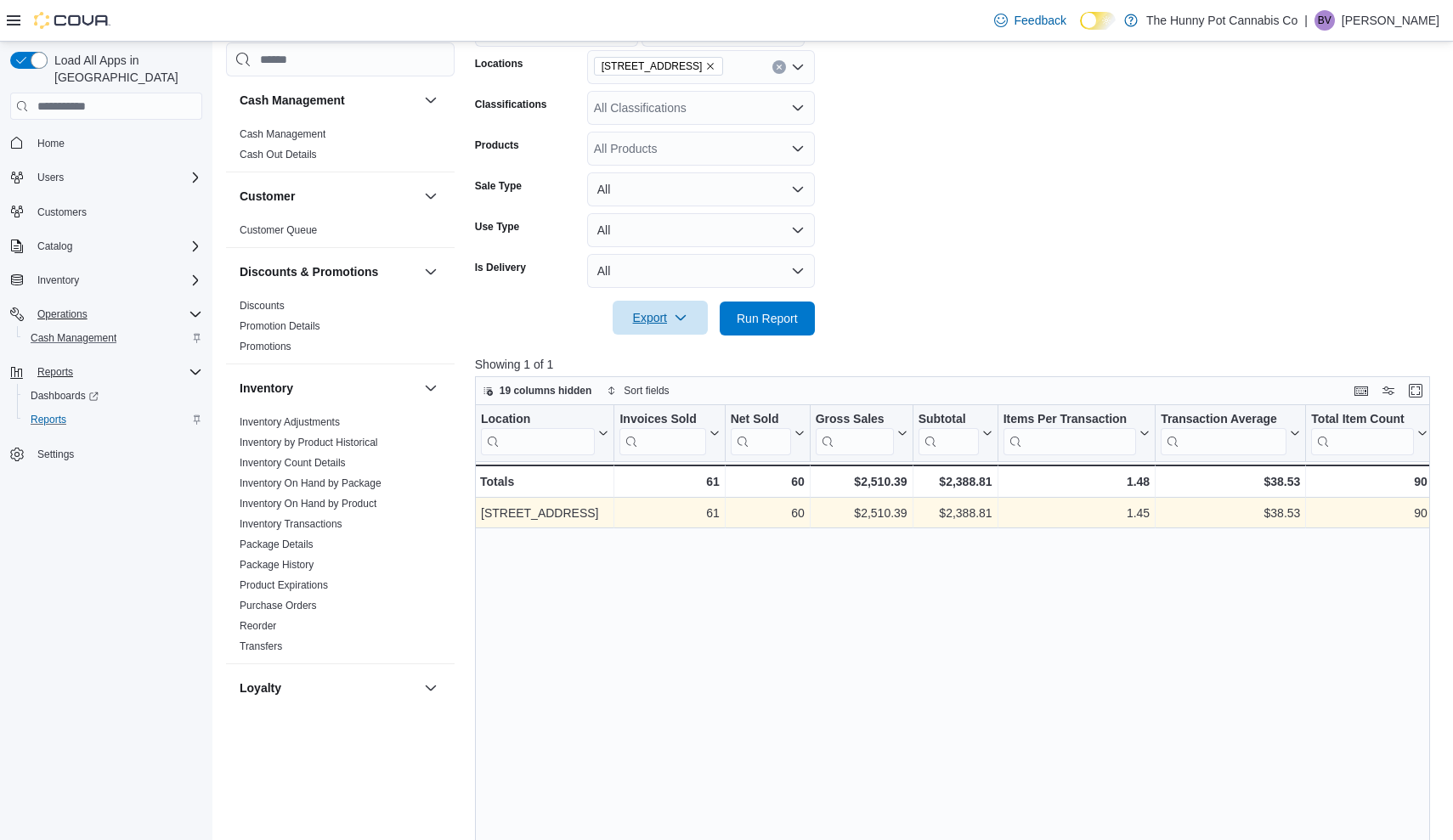
scroll to position [0, 0]
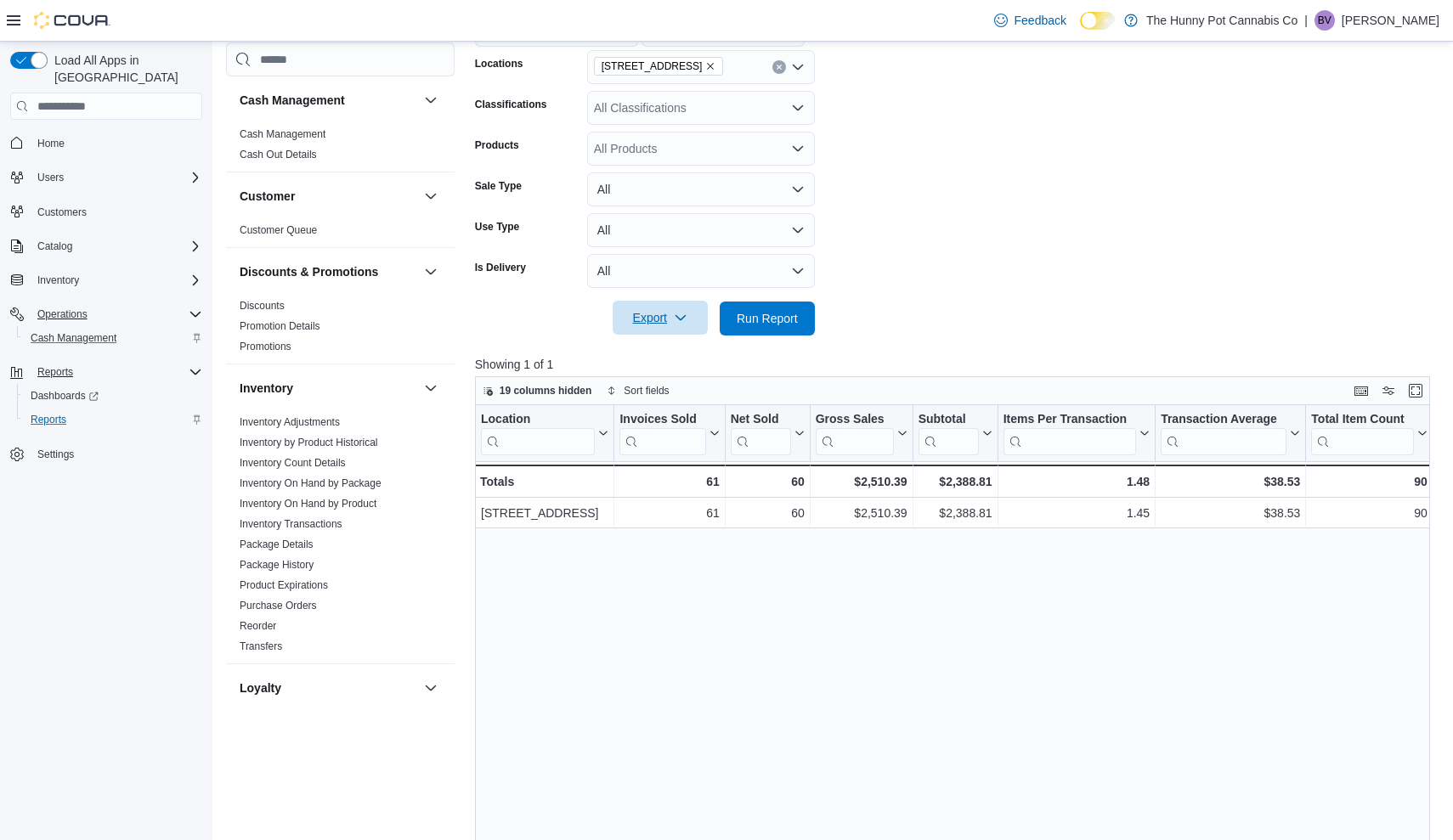
click at [1193, 252] on form "**********" at bounding box center [957, 129] width 964 height 411
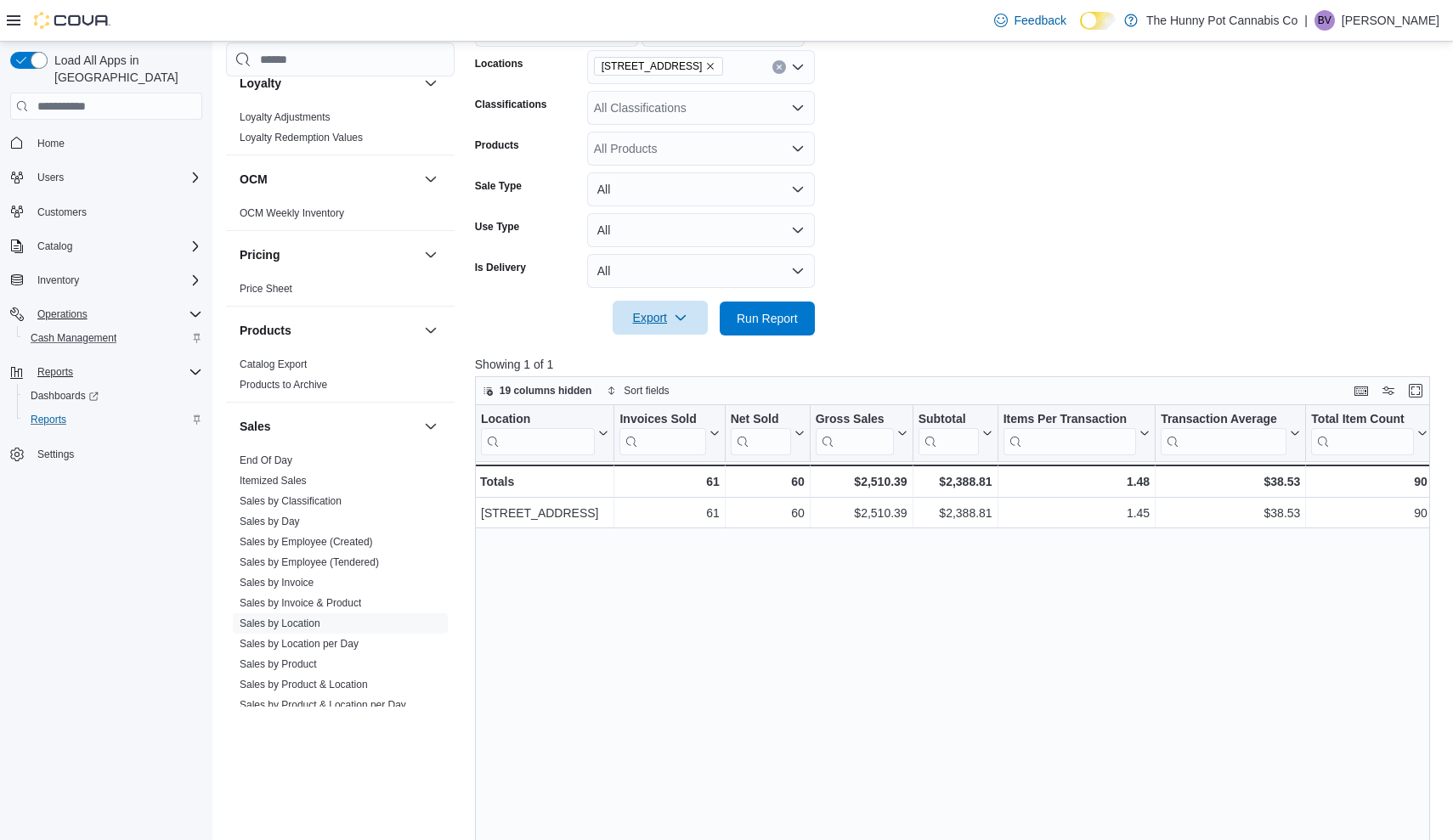
scroll to position [634, 0]
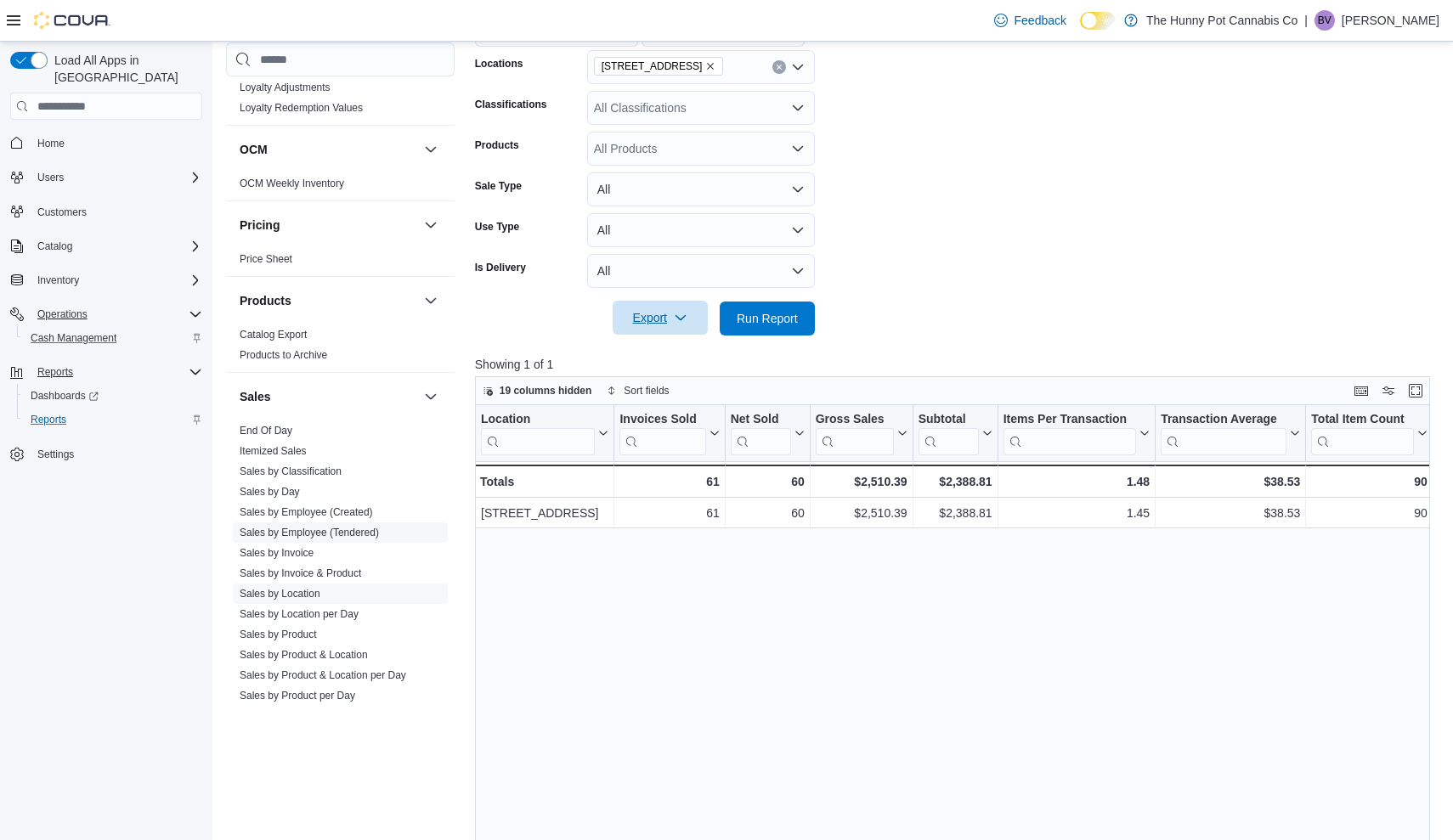
click at [351, 533] on link "Sales by Employee (Tendered)" at bounding box center [309, 532] width 139 height 12
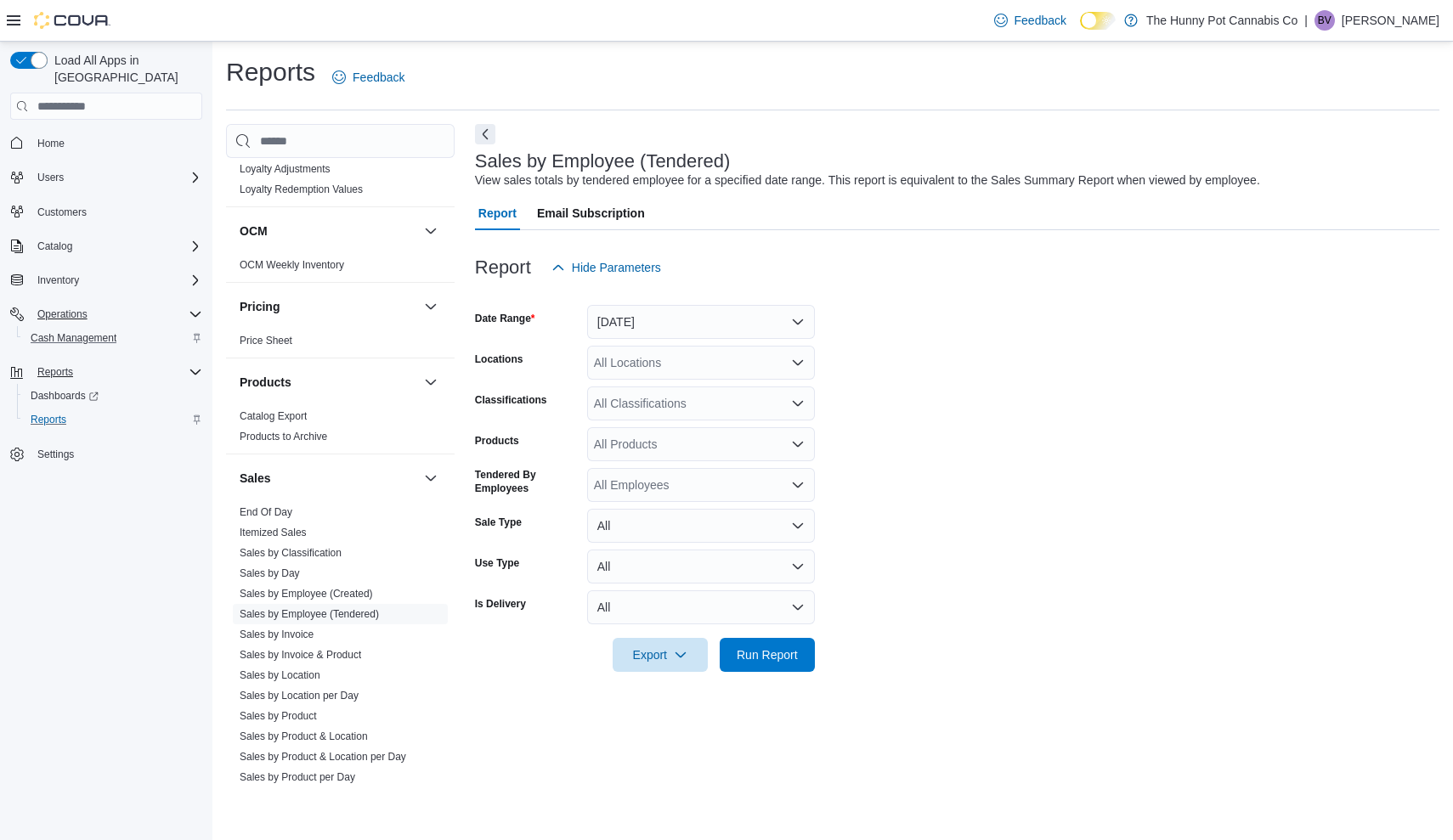
click at [718, 324] on button "[DATE]" at bounding box center [700, 321] width 228 height 34
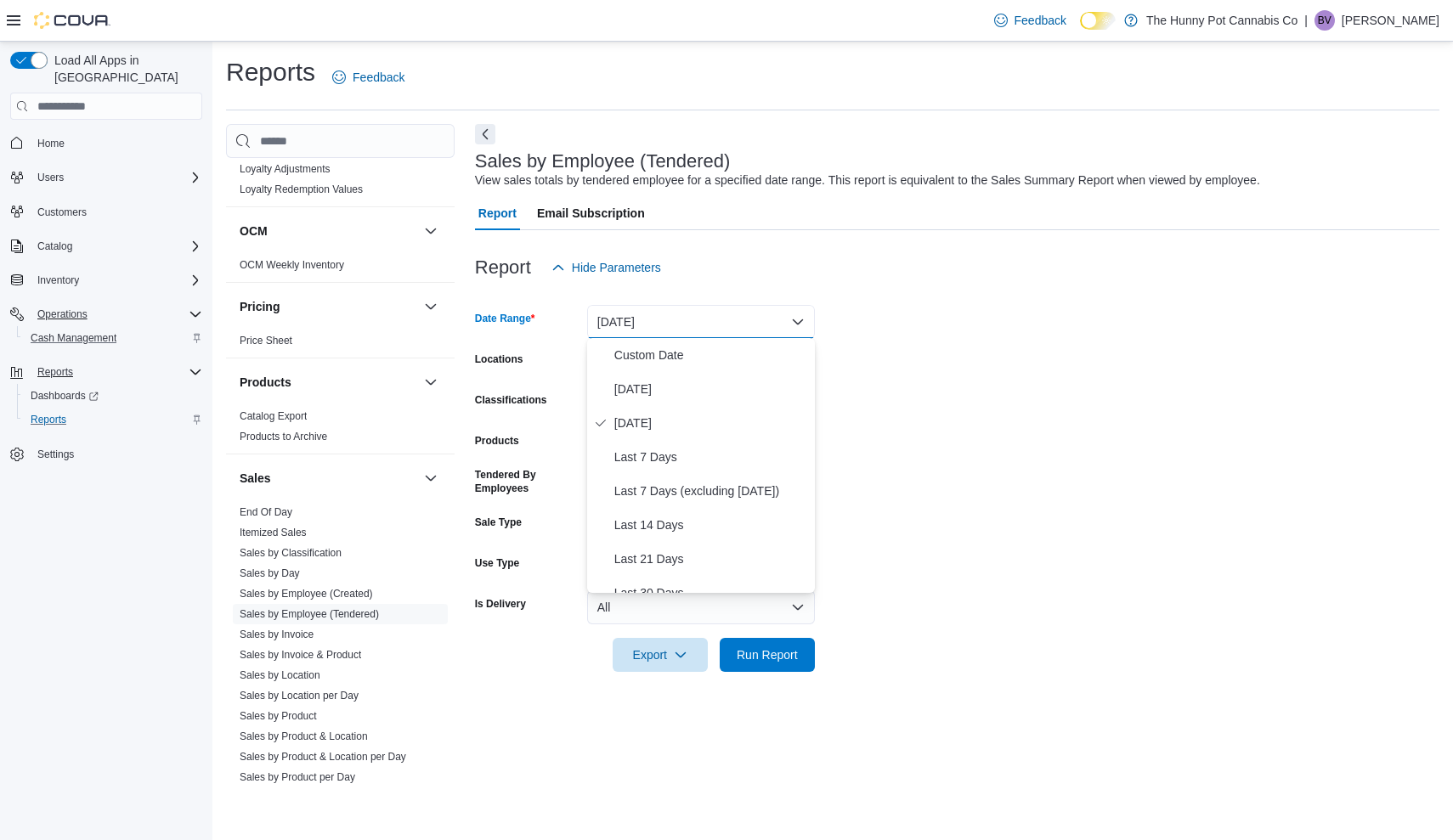
click at [1090, 345] on form "Date Range [DATE] Locations All Locations Classifications All Classifications P…" at bounding box center [957, 478] width 964 height 387
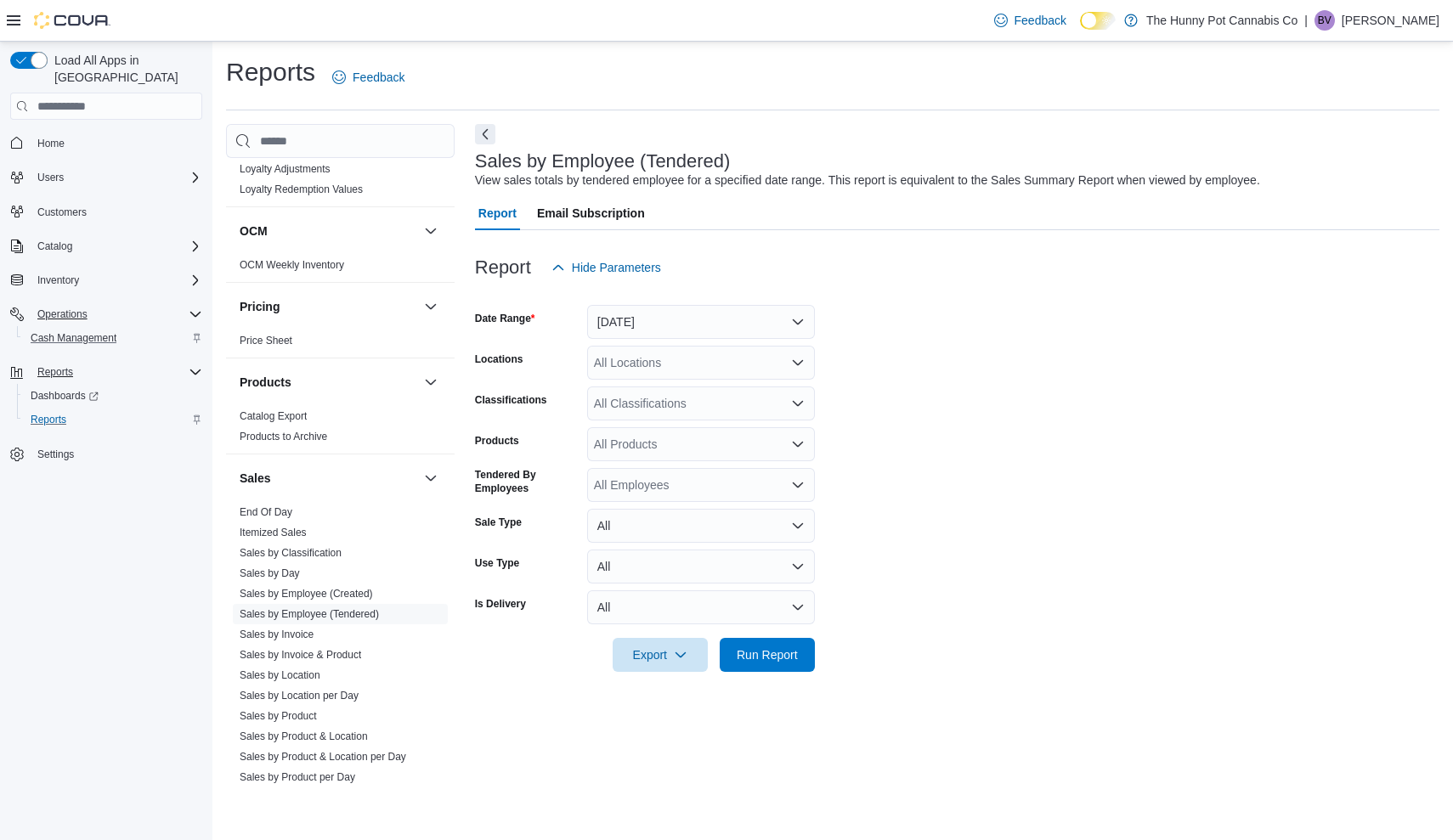
click at [700, 350] on div "All Locations" at bounding box center [700, 362] width 228 height 34
type input "****"
click at [671, 387] on span "[STREET_ADDRESS]" at bounding box center [682, 391] width 117 height 17
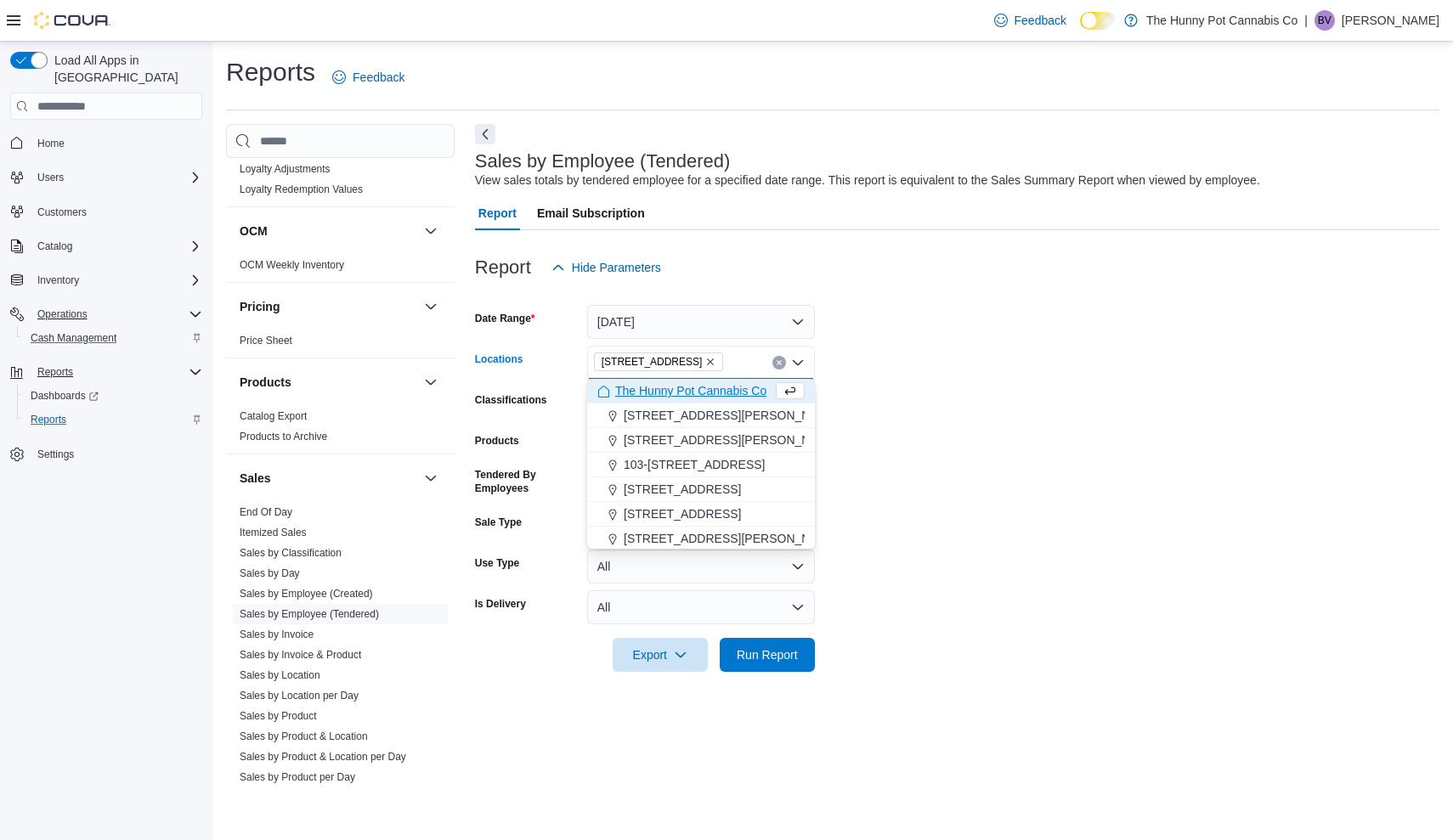
click at [1194, 382] on form "Date Range [DATE] Locations [STREET_ADDRESS] Selected. [STREET_ADDRESS] Press B…" at bounding box center [957, 478] width 964 height 387
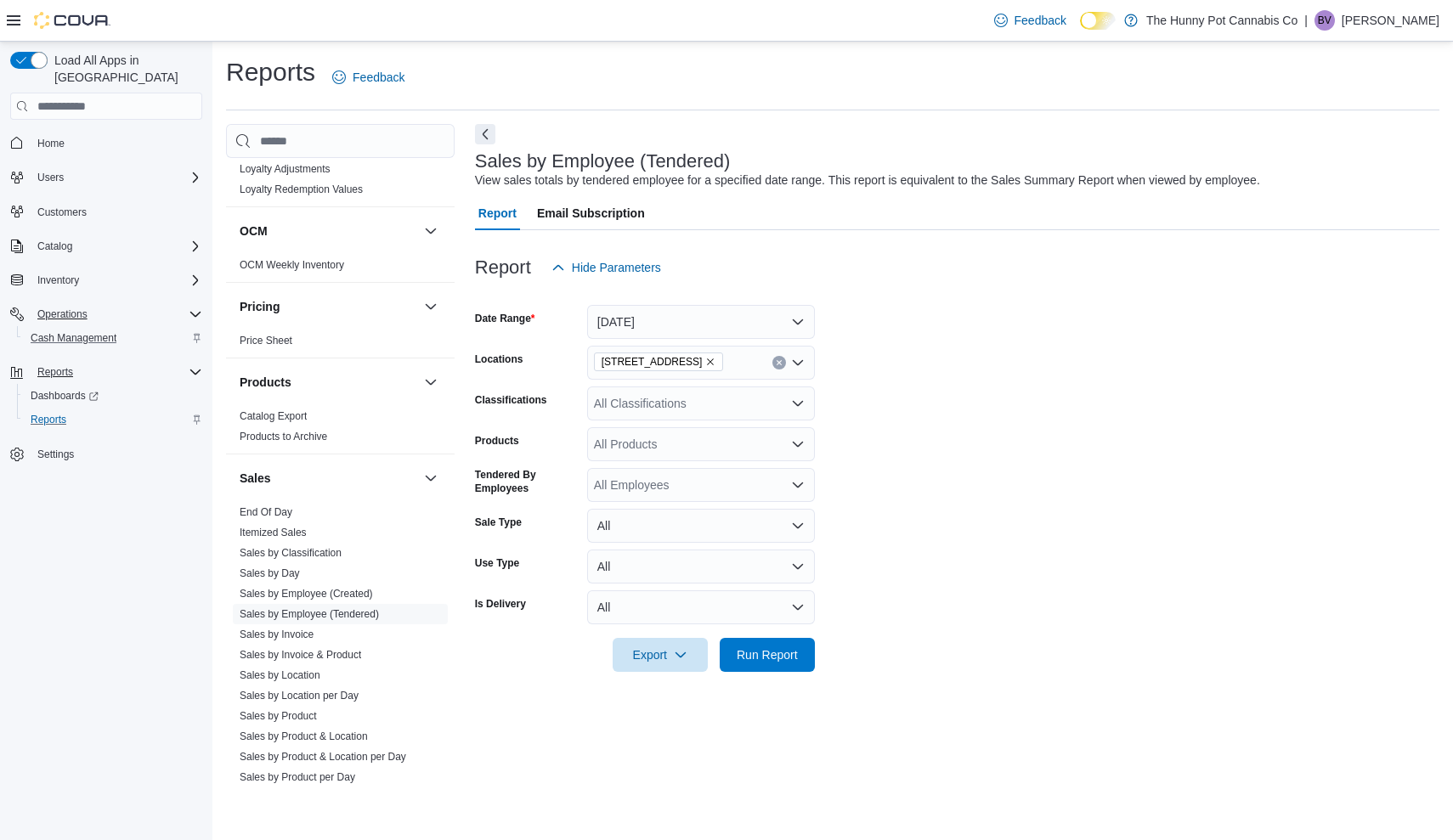
click at [673, 479] on div "All Employees" at bounding box center [700, 484] width 228 height 34
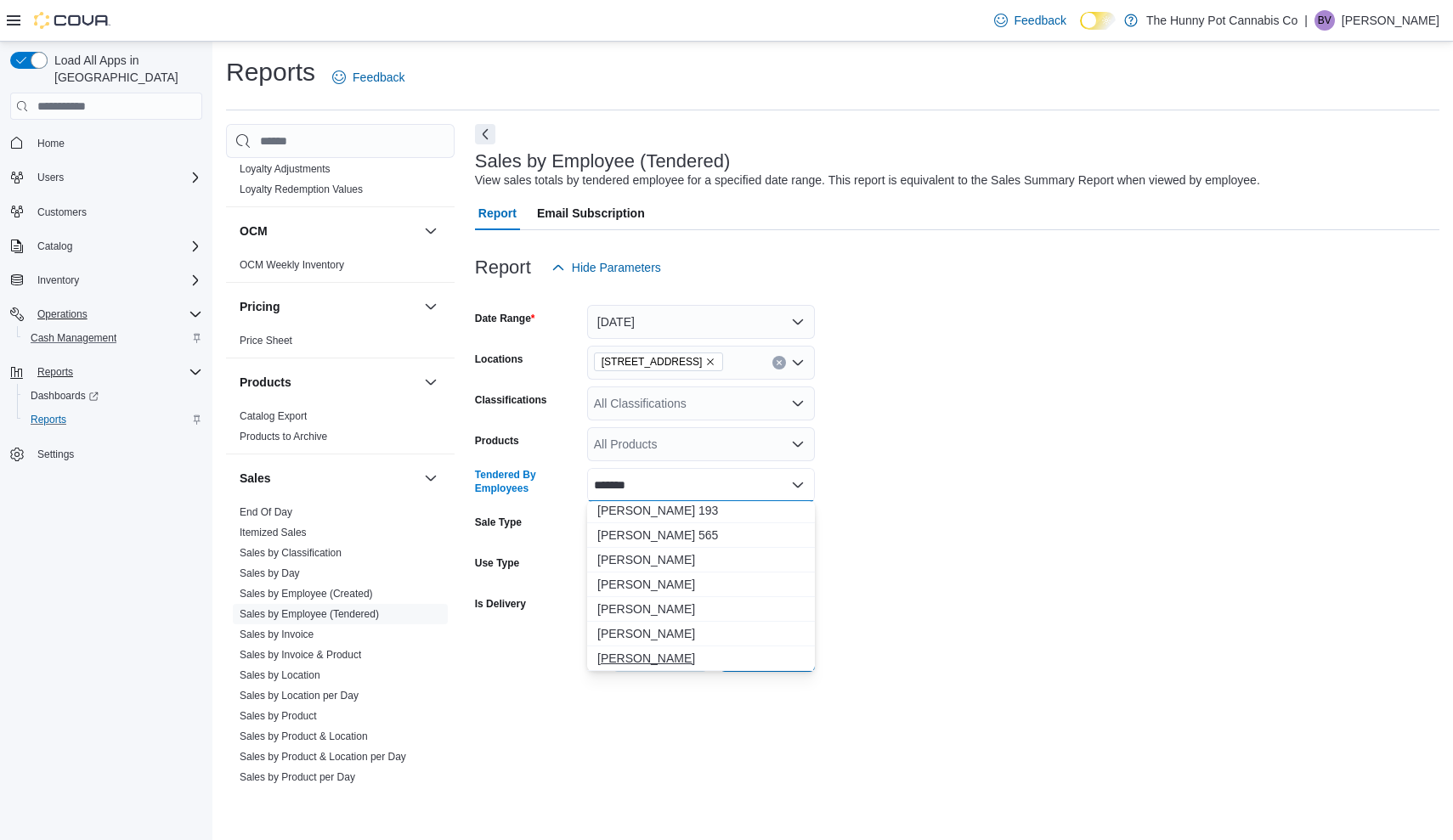
scroll to position [27, 0]
type input "*******"
click at [660, 658] on span "[PERSON_NAME]" at bounding box center [700, 658] width 207 height 17
click at [1166, 534] on form "Date Range [DATE] Locations [STREET_ADDRESS] Classifications All Classification…" at bounding box center [957, 478] width 964 height 387
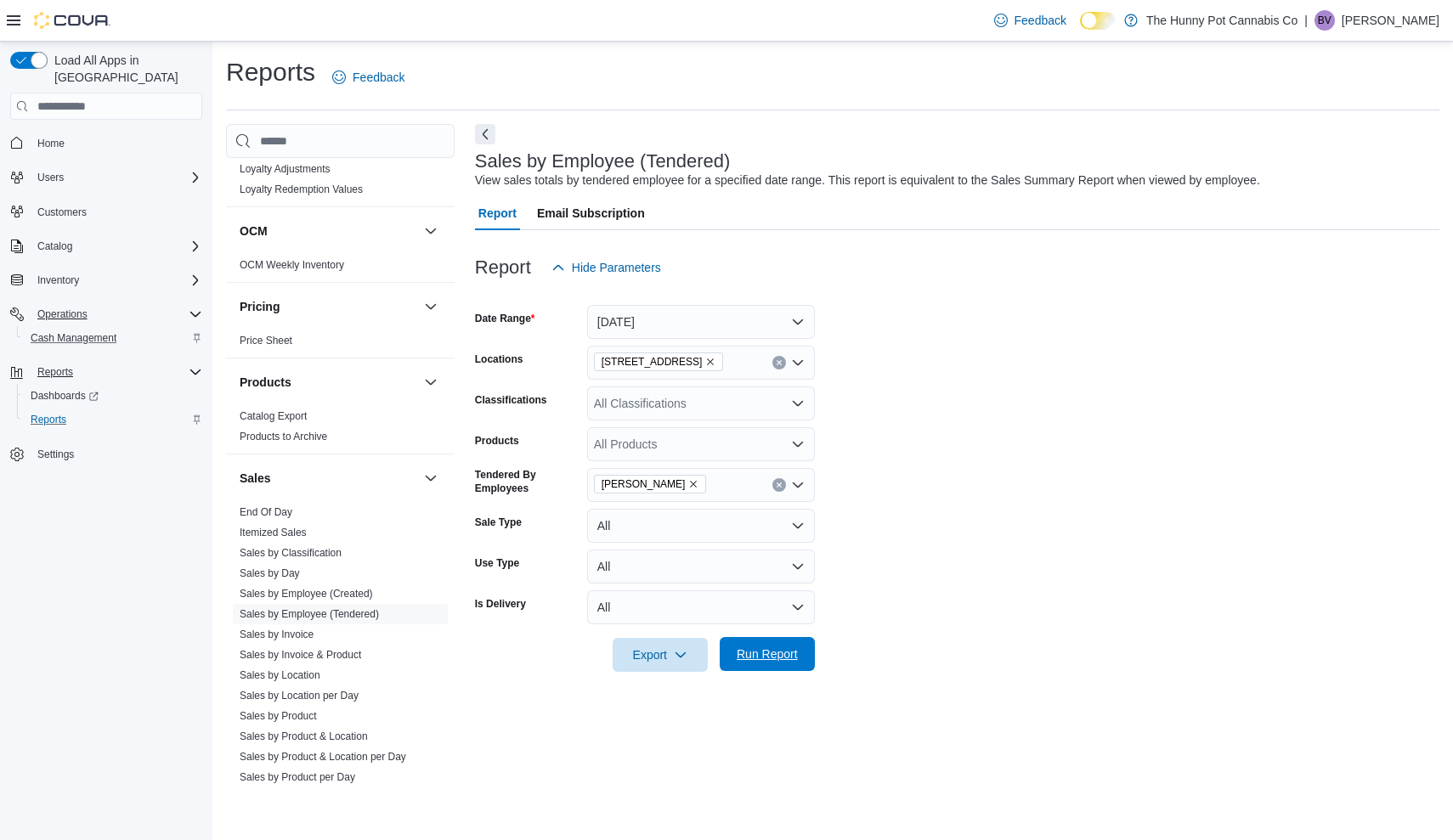
click at [796, 659] on span "Run Report" at bounding box center [766, 653] width 61 height 17
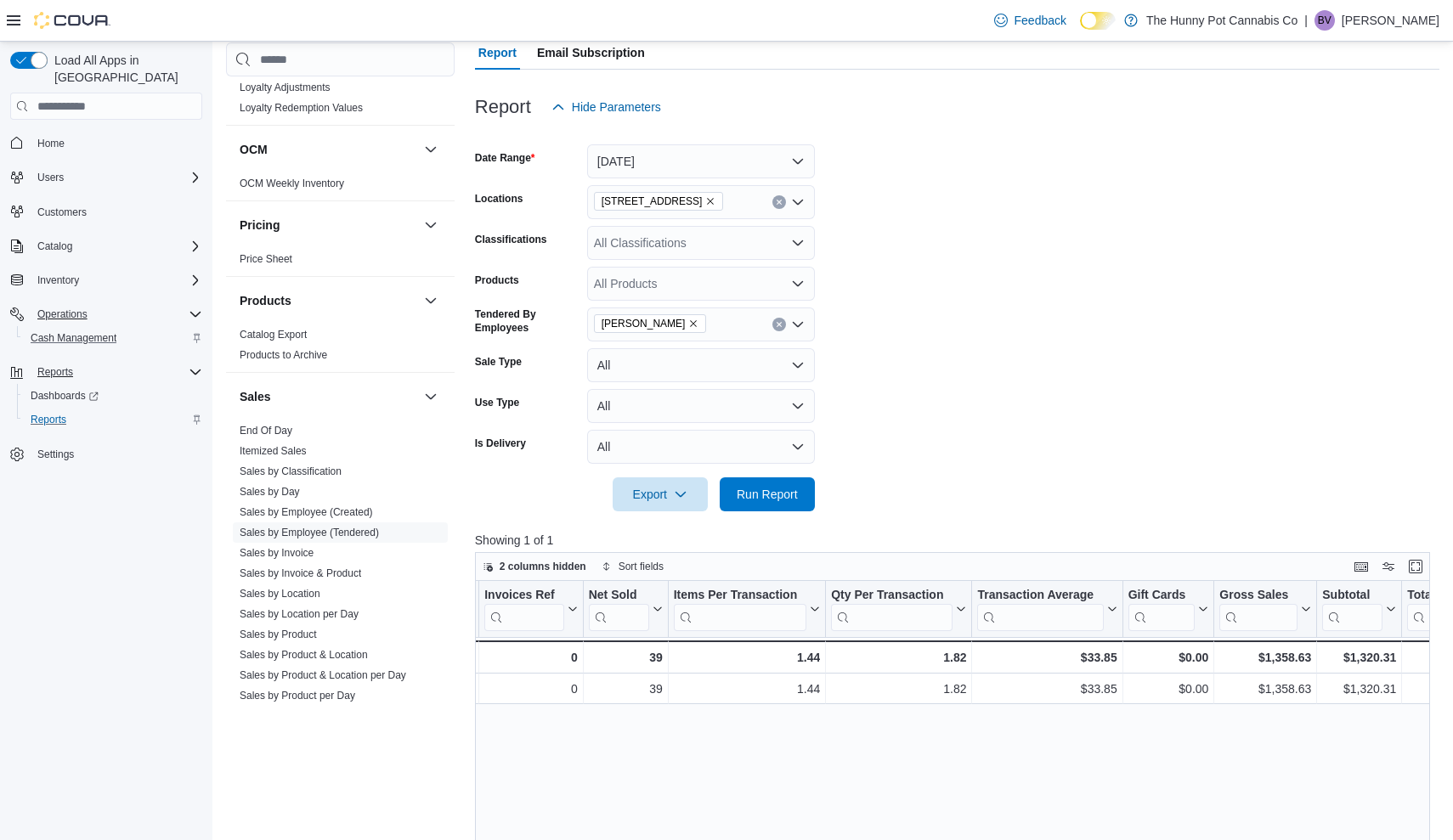
scroll to position [0, 263]
